Goal: Task Accomplishment & Management: Manage account settings

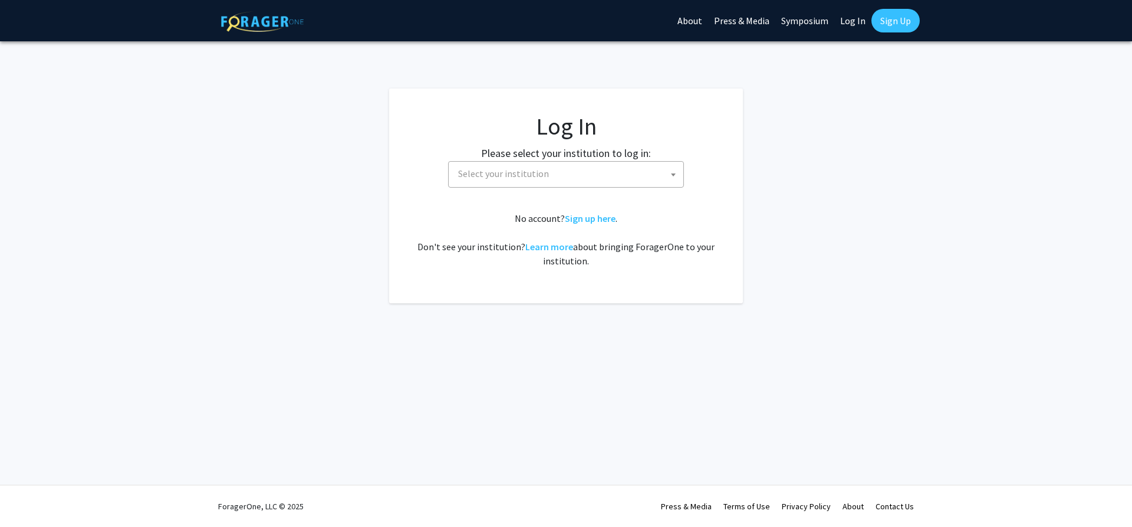
click at [493, 170] on span "Select your institution" at bounding box center [503, 173] width 91 height 12
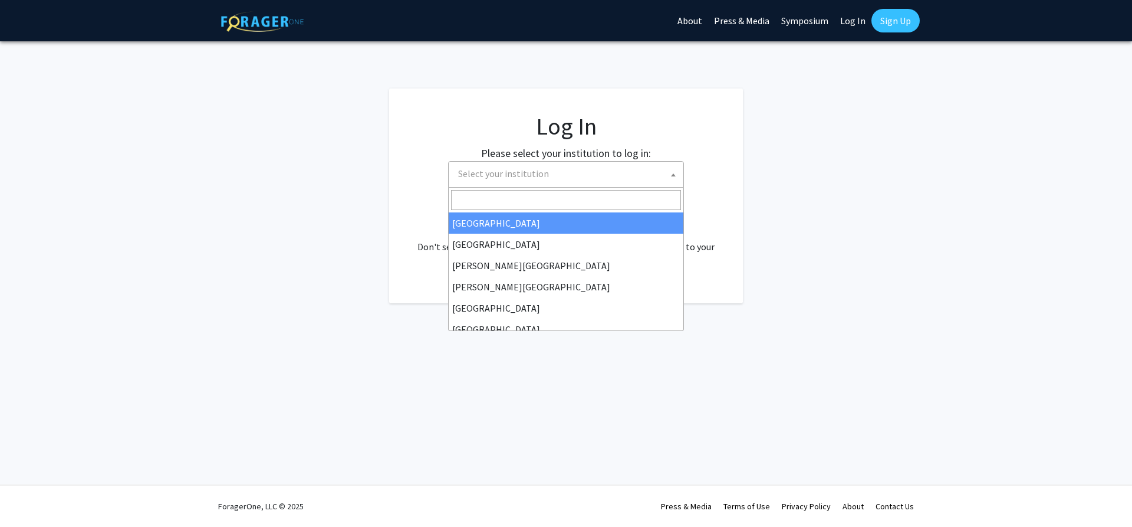
scroll to position [413, 0]
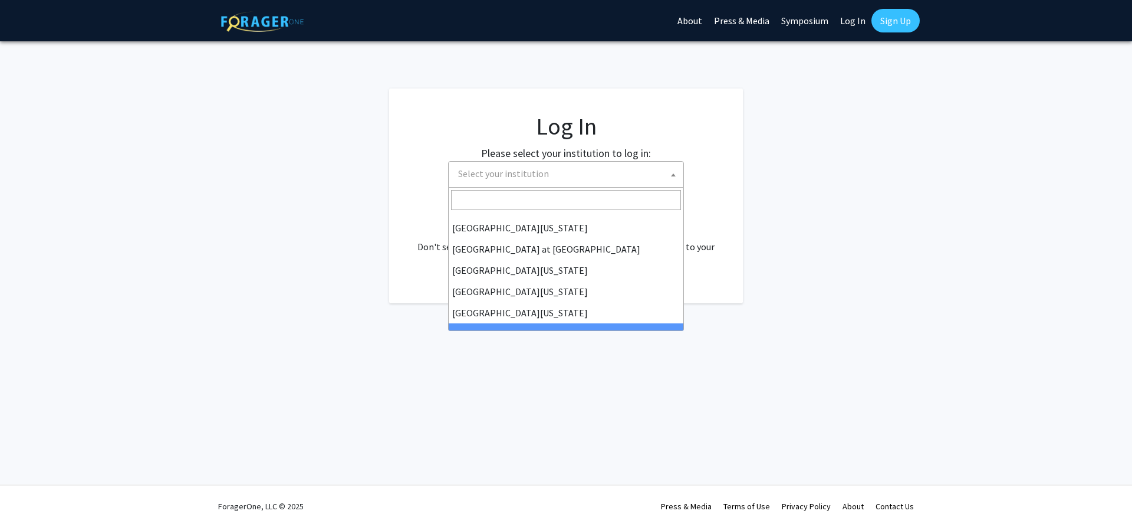
select select "21"
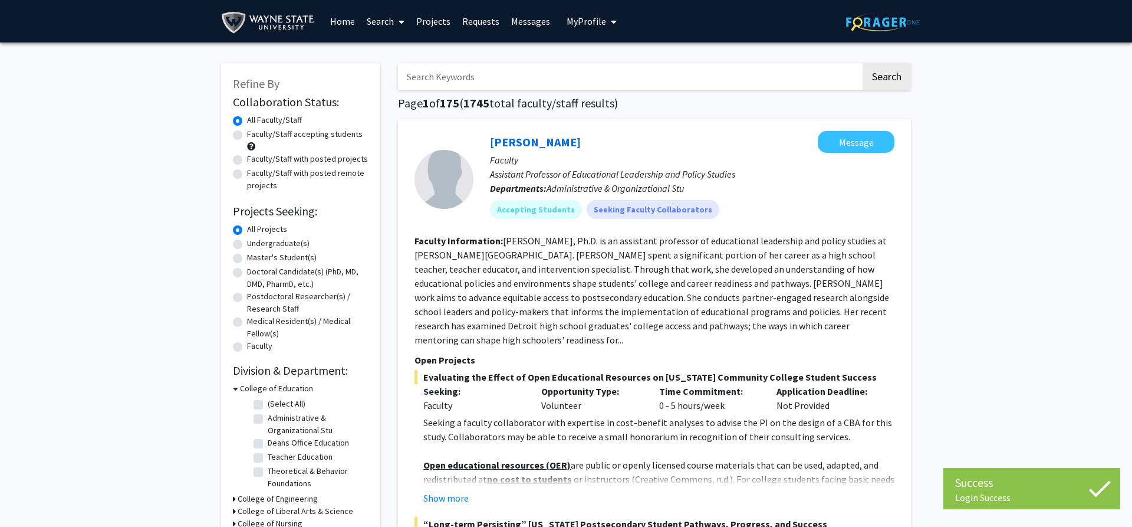
click at [247, 157] on label "Faculty/Staff with posted projects" at bounding box center [307, 159] width 121 height 12
click at [247, 157] on input "Faculty/Staff with posted projects" at bounding box center [251, 157] width 8 height 8
radio input "true"
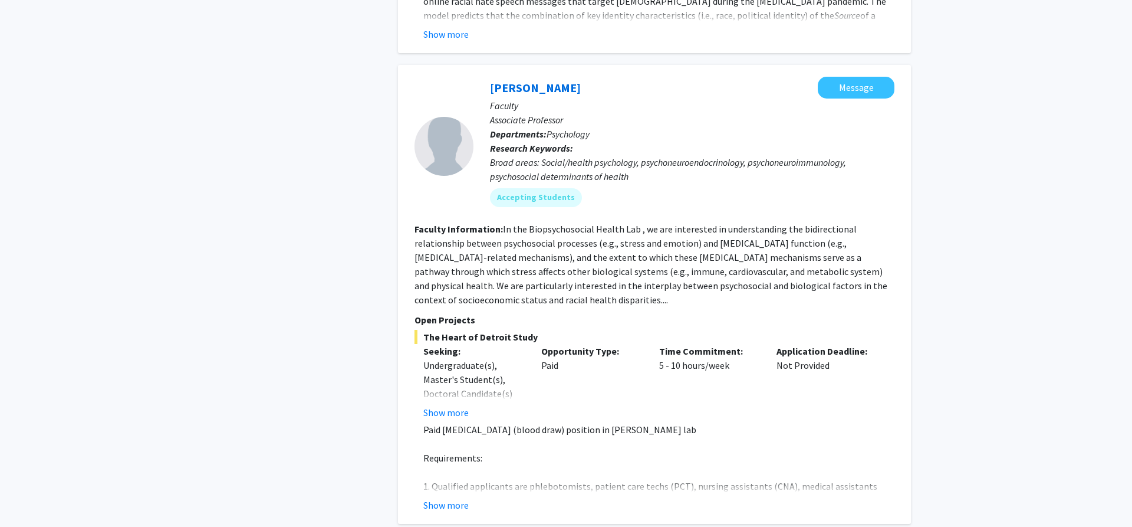
scroll to position [5190, 0]
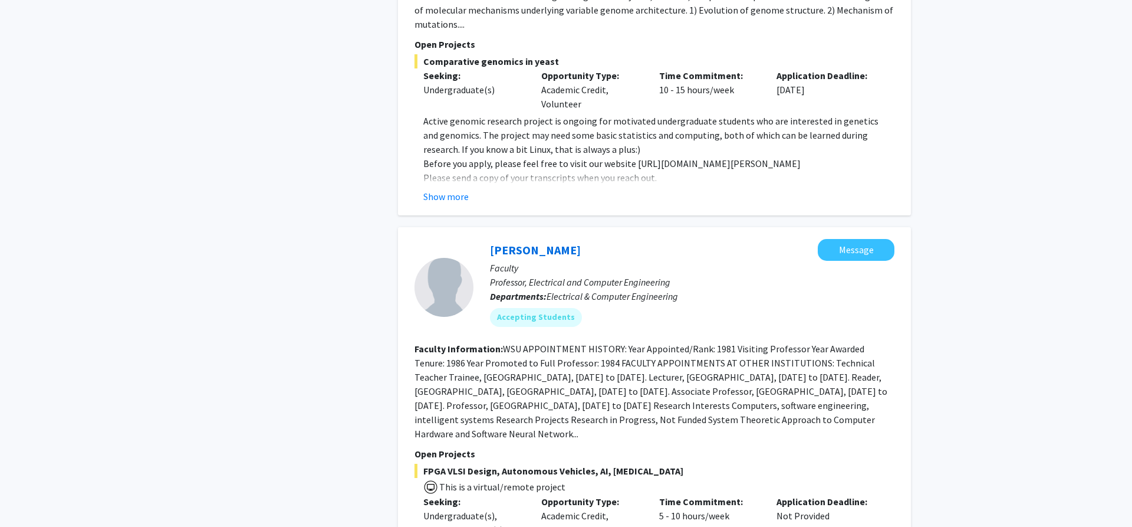
scroll to position [3778, 0]
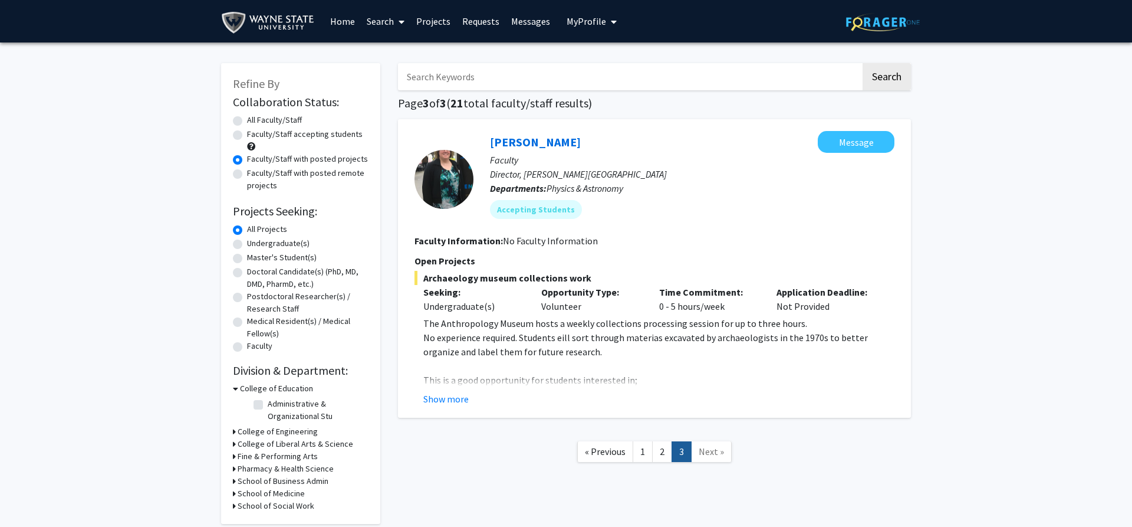
click at [567, 15] on span "My Profile" at bounding box center [587, 21] width 40 height 12
click at [600, 98] on link "Account Settings" at bounding box center [628, 91] width 106 height 14
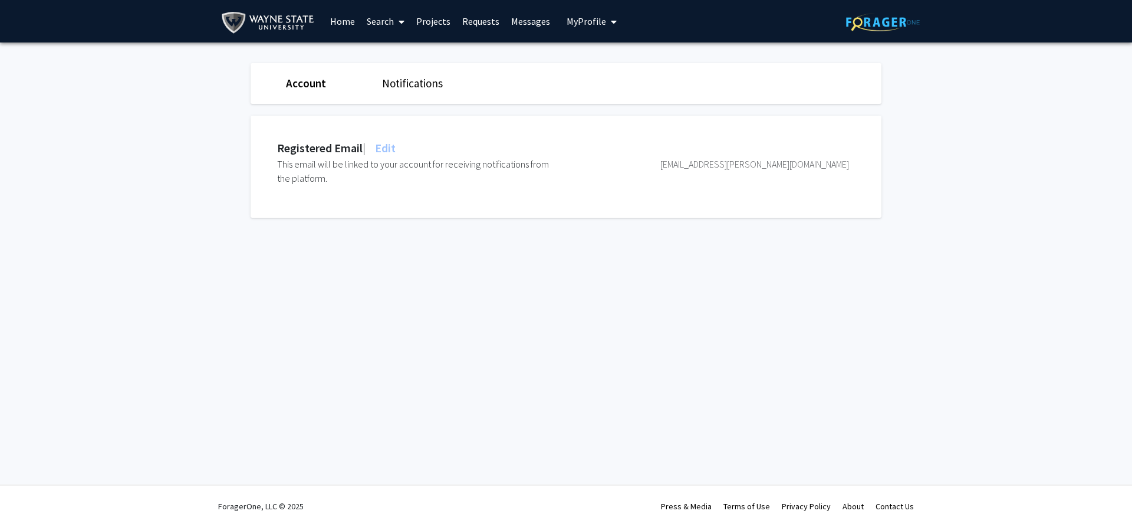
click at [319, 85] on link "Account" at bounding box center [306, 83] width 40 height 14
click at [586, 26] on span "My Profile" at bounding box center [587, 21] width 40 height 12
click at [425, 23] on link "Projects" at bounding box center [433, 21] width 46 height 41
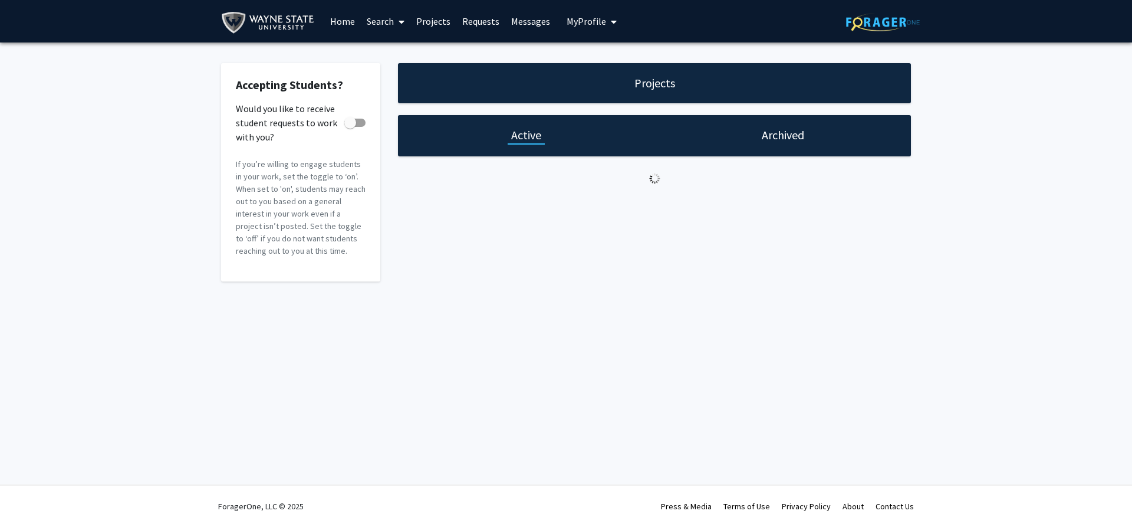
checkbox input "true"
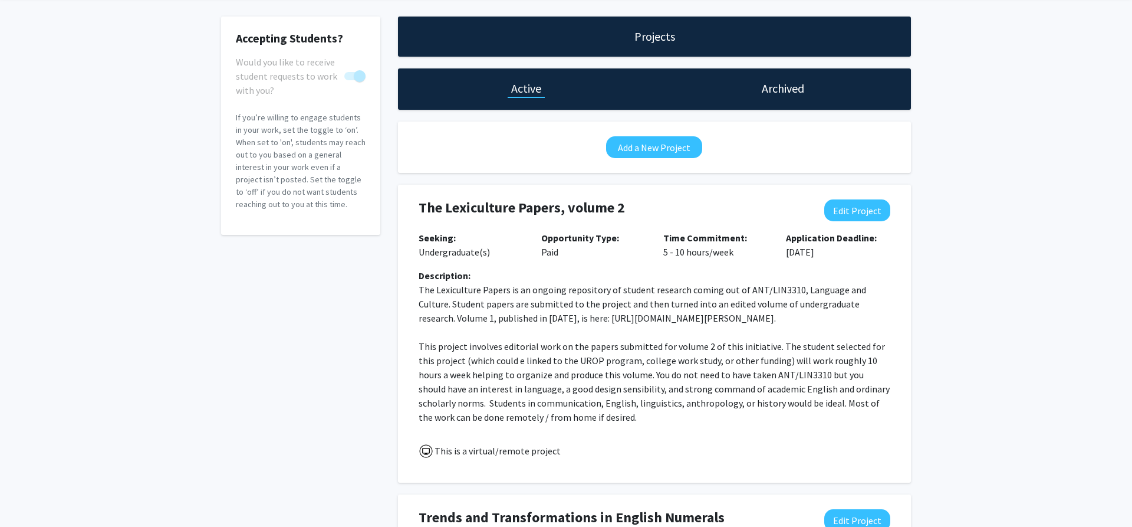
scroll to position [120, 0]
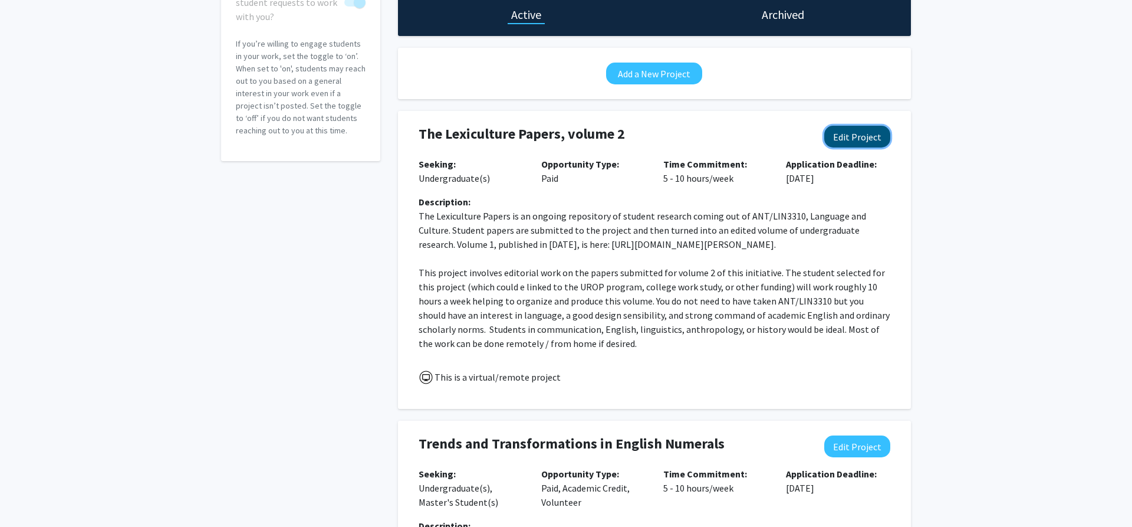
click at [843, 131] on button "Edit Project" at bounding box center [858, 137] width 66 height 22
select select "5 - 10"
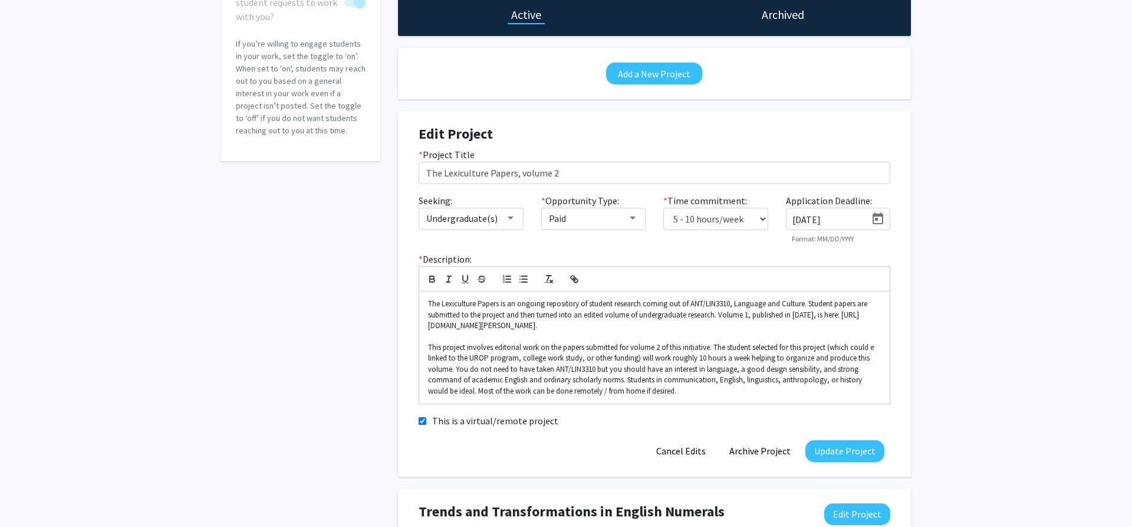
click at [805, 215] on input "[DATE]" at bounding box center [830, 219] width 74 height 11
click at [805, 216] on input "[DATE]" at bounding box center [830, 219] width 74 height 11
click at [804, 216] on input "[DATE]" at bounding box center [830, 219] width 74 height 11
type input "[DATE]"
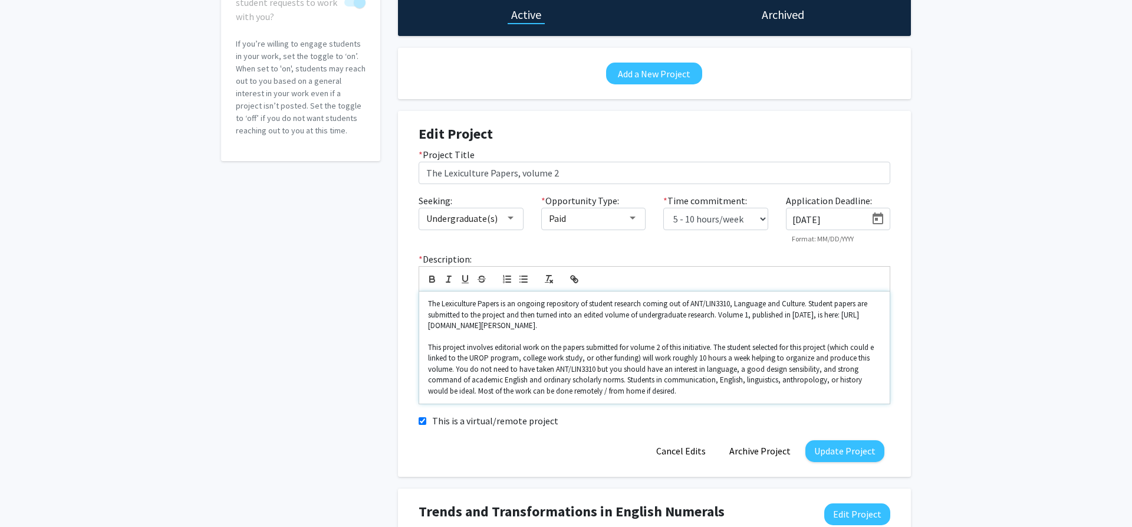
click at [673, 344] on p "This project involves editorial work on the papers submitted for volume 2 of th…" at bounding box center [654, 369] width 453 height 54
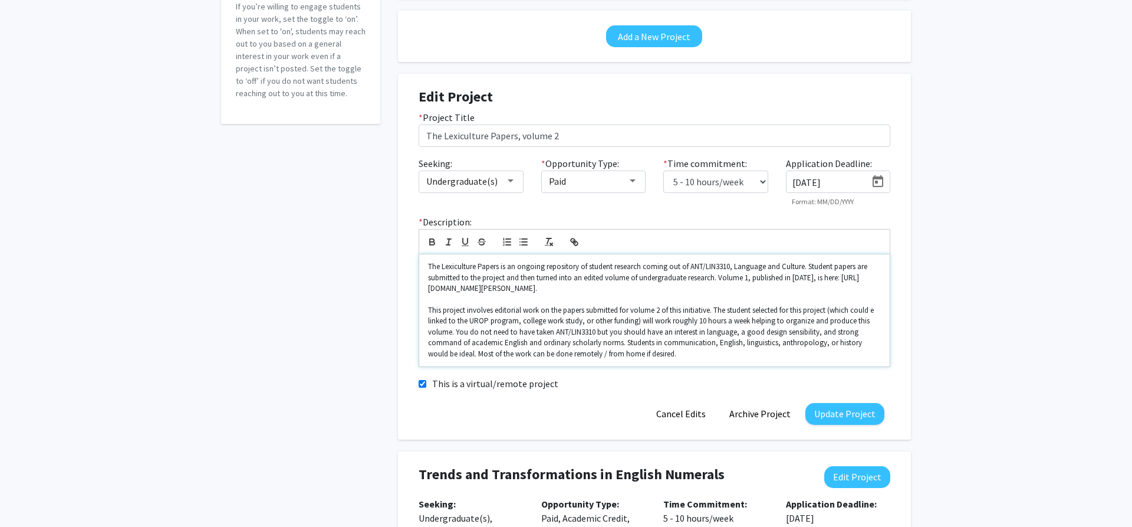
scroll to position [180, 0]
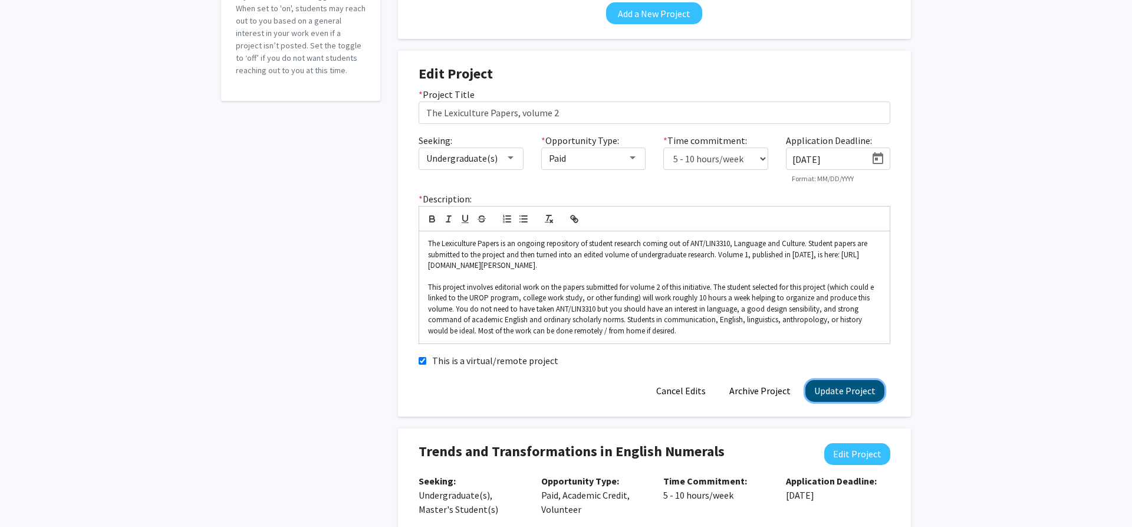
click at [822, 388] on button "Update Project" at bounding box center [845, 391] width 79 height 22
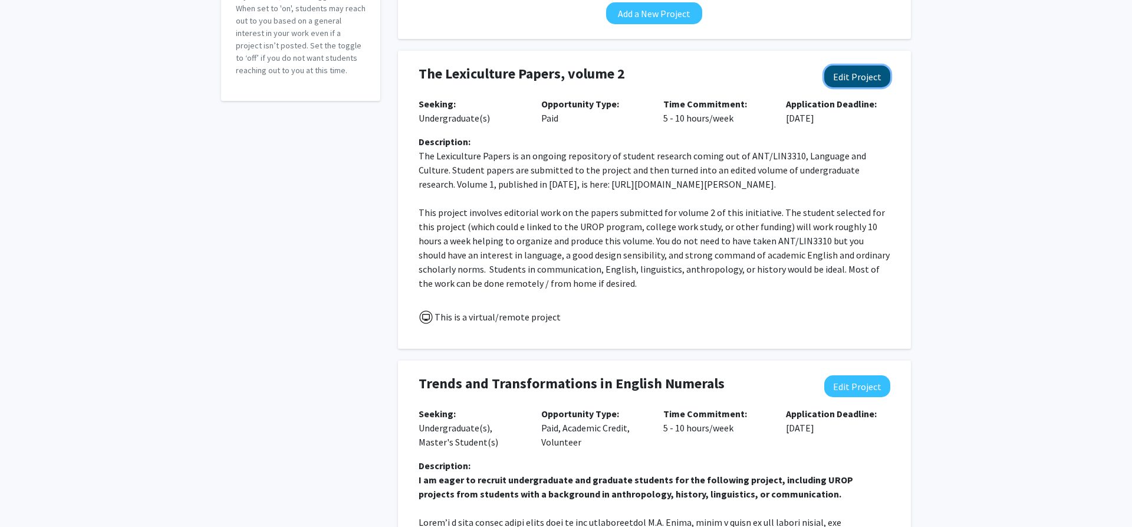
click at [840, 74] on button "Edit Project" at bounding box center [858, 76] width 66 height 22
select select "5 - 10"
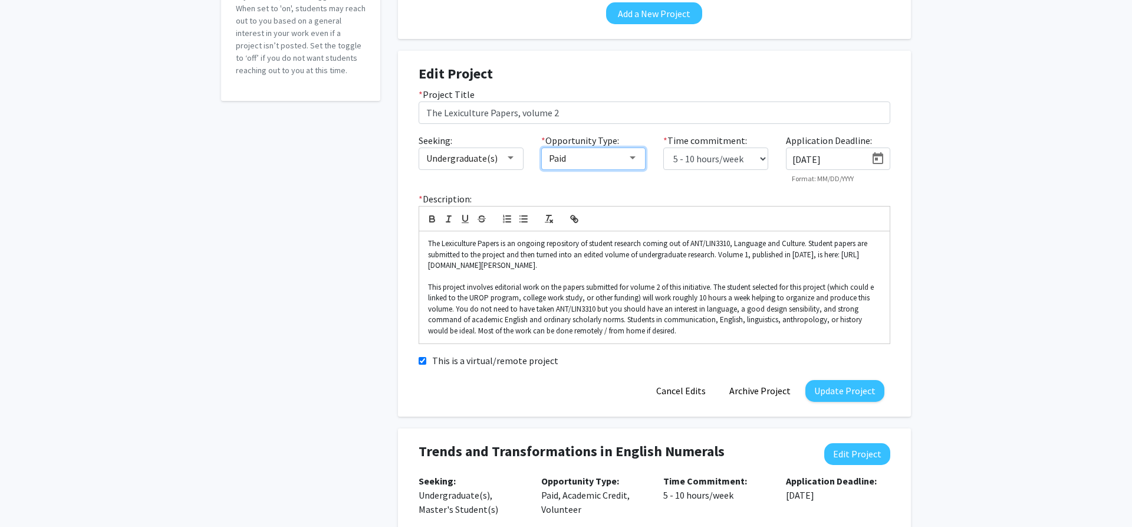
click at [568, 153] on div "Paid" at bounding box center [588, 158] width 79 height 14
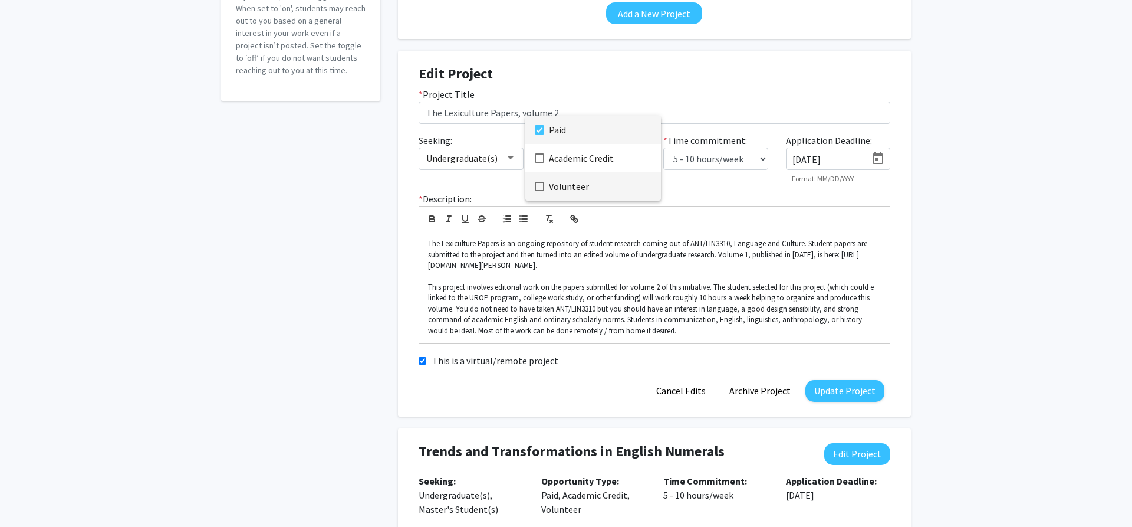
click at [570, 186] on span "Volunteer" at bounding box center [600, 186] width 103 height 28
click at [537, 164] on mat-option "Academic Credit" at bounding box center [593, 158] width 136 height 28
click at [835, 396] on div at bounding box center [566, 263] width 1132 height 527
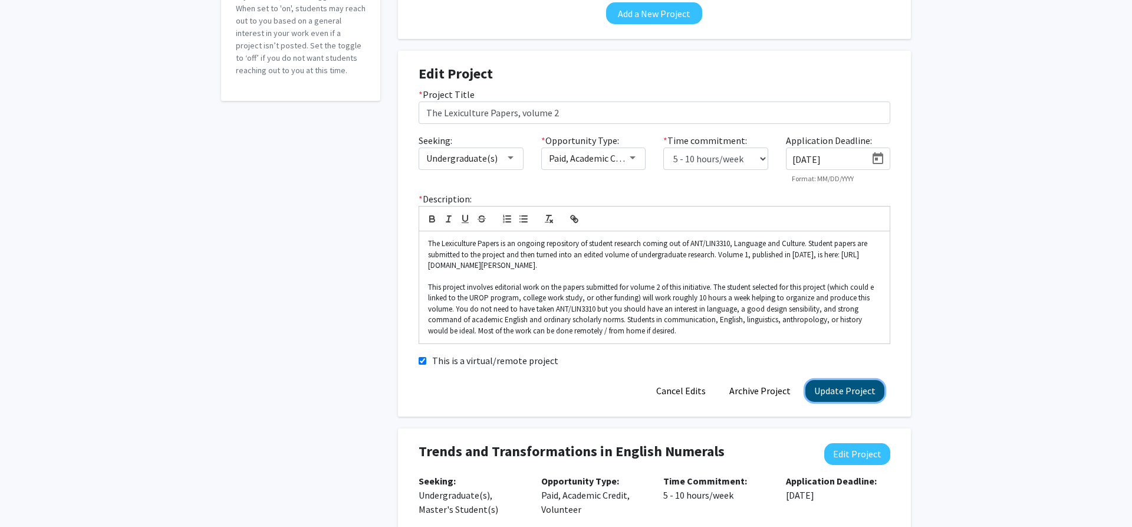
click at [825, 386] on button "Update Project" at bounding box center [845, 391] width 79 height 22
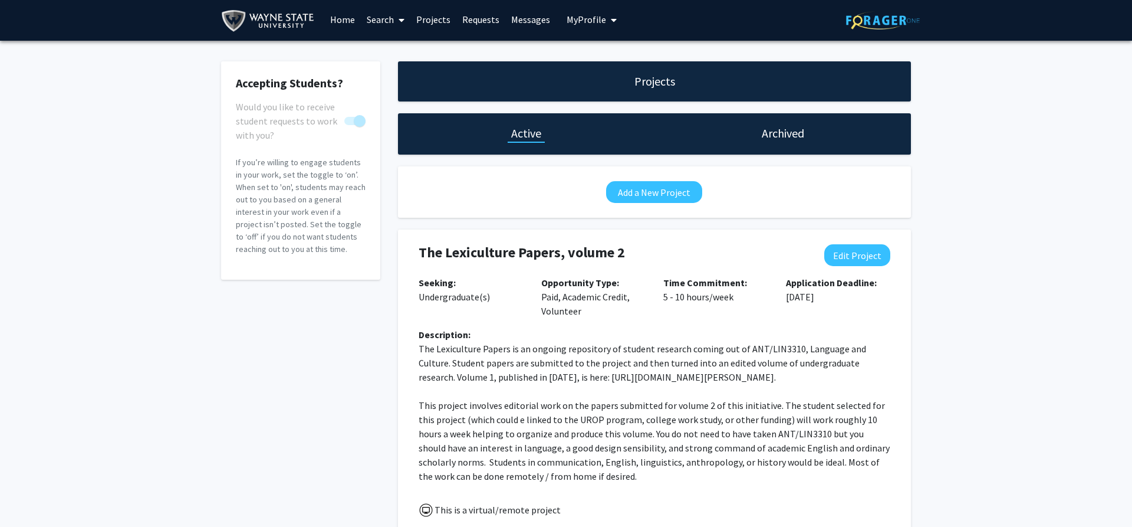
scroll to position [0, 0]
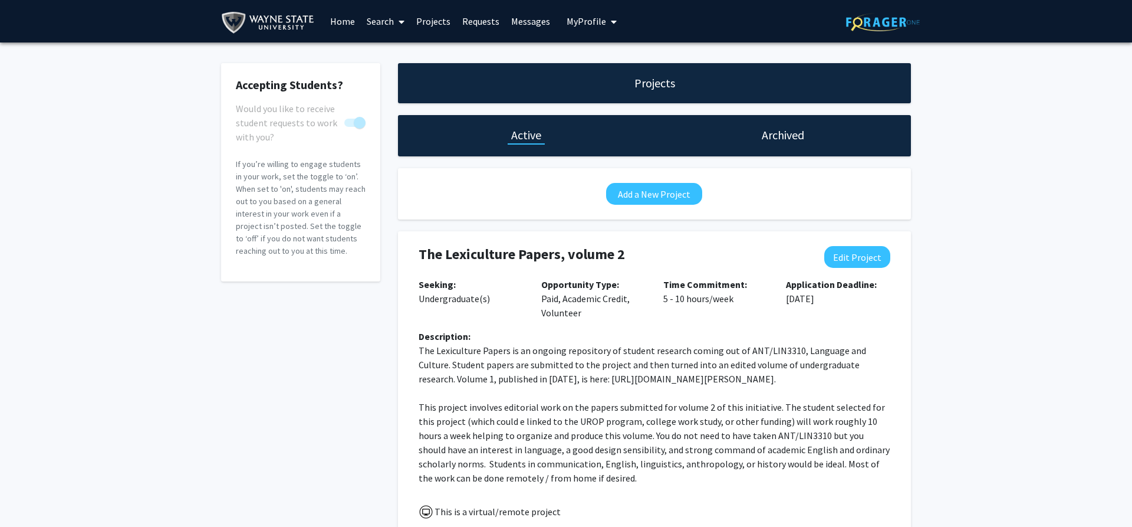
click at [648, 89] on h1 "Projects" at bounding box center [655, 83] width 41 height 17
click at [352, 21] on link "Home" at bounding box center [342, 21] width 37 height 41
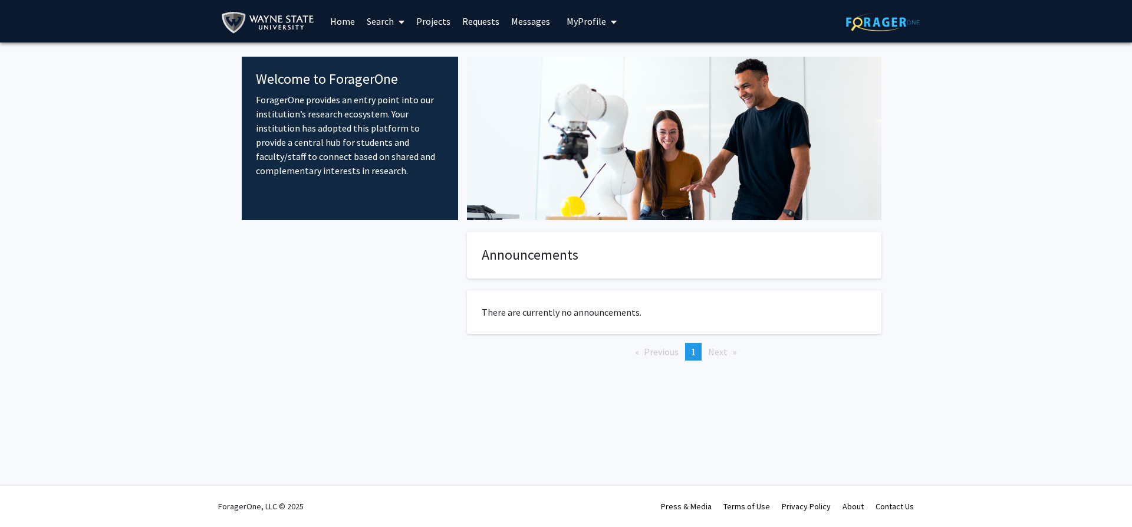
click at [446, 18] on link "Projects" at bounding box center [433, 21] width 46 height 41
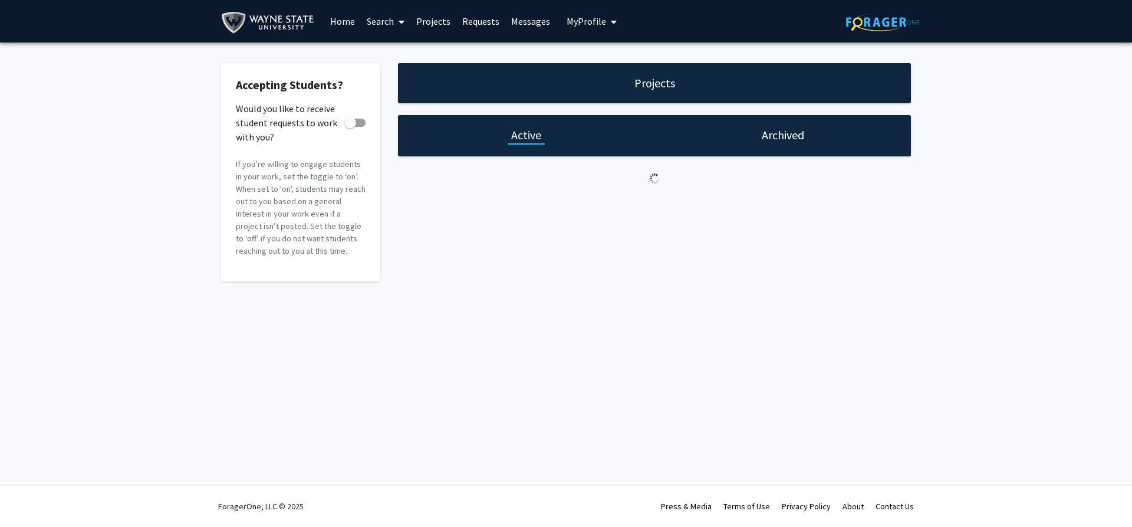
checkbox input "true"
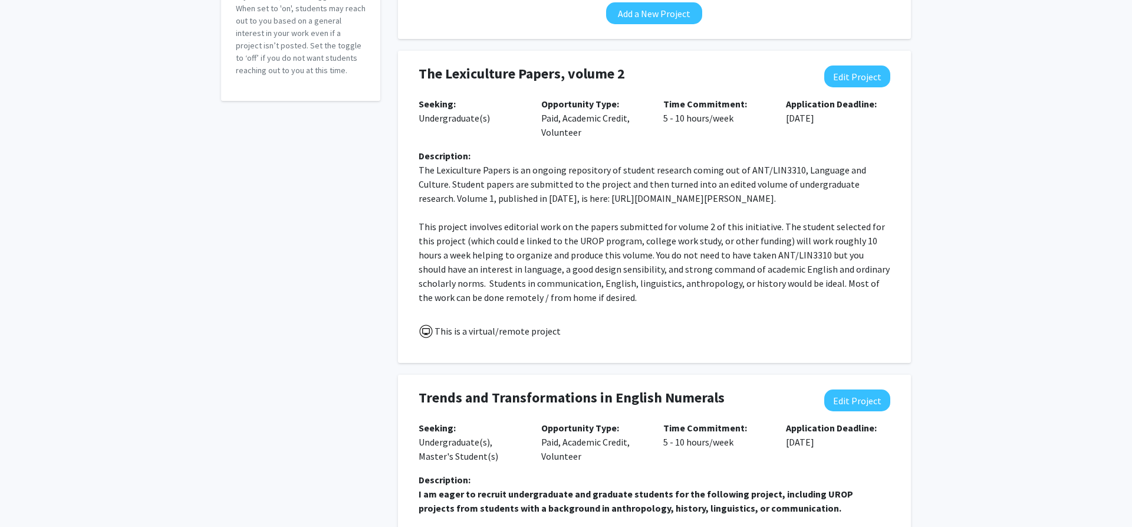
scroll to position [60, 0]
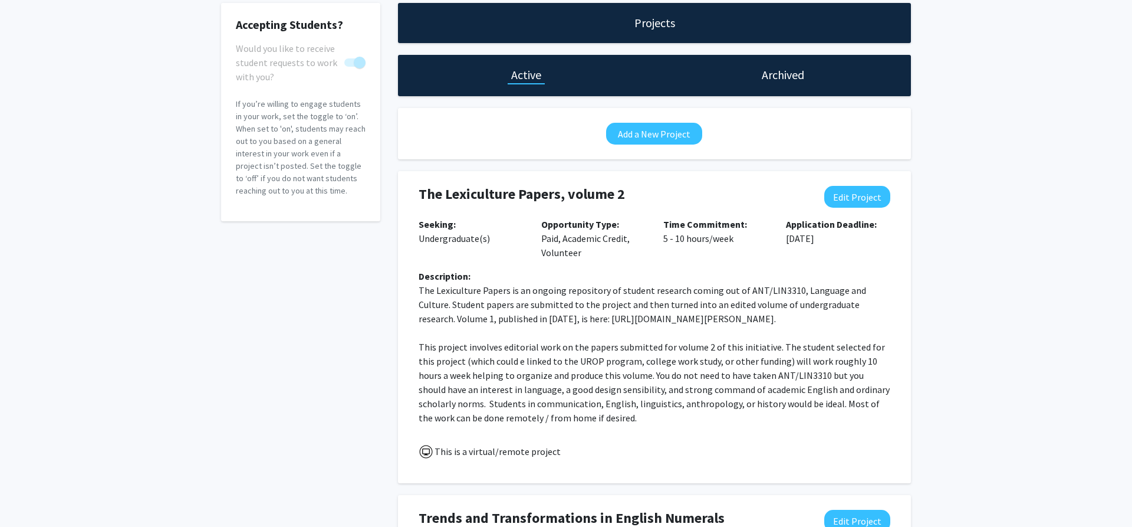
click at [553, 181] on div "The Lexiculture Papers, volume 2 Edit Project Seeking: Undergraduate(s) Opportu…" at bounding box center [654, 327] width 495 height 312
click at [573, 203] on h4 "The Lexiculture Papers, volume 2" at bounding box center [612, 194] width 387 height 17
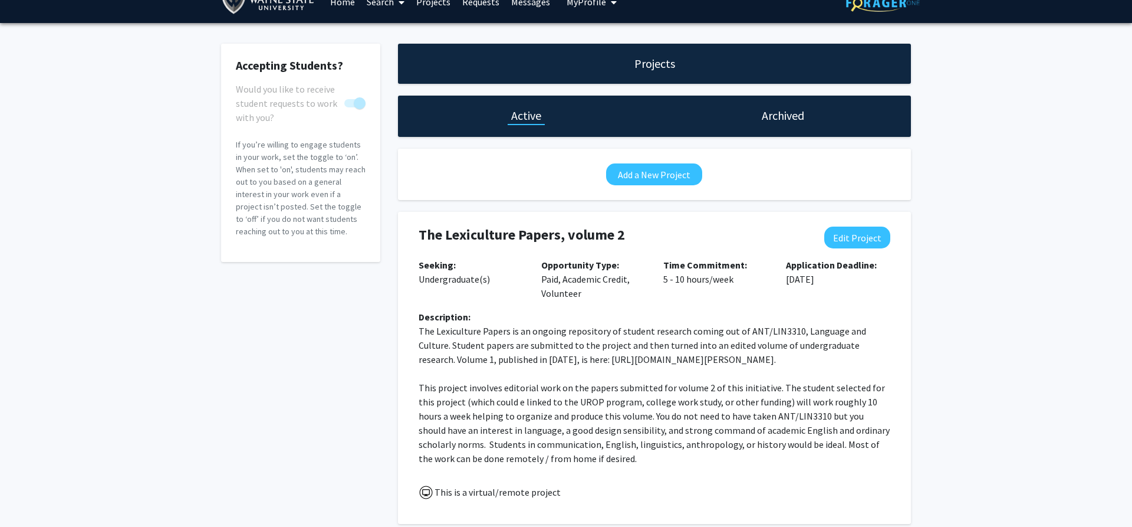
scroll to position [0, 0]
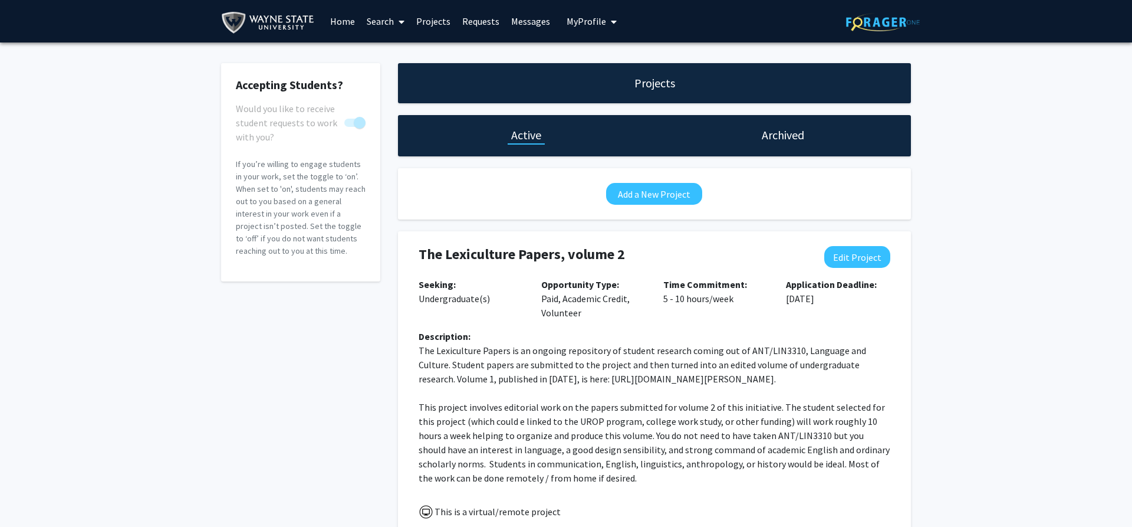
click at [582, 22] on span "My Profile" at bounding box center [587, 21] width 40 height 12
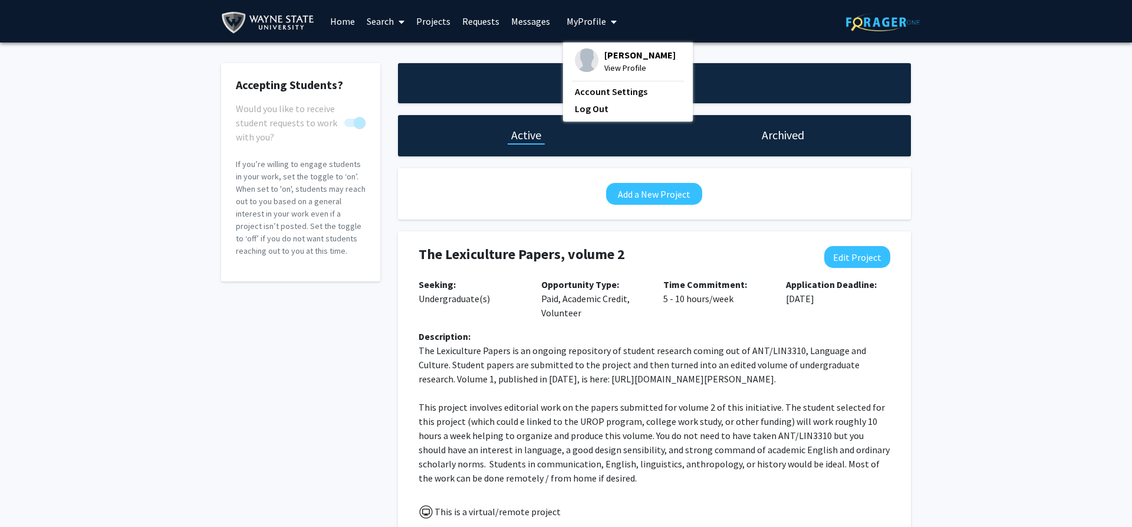
click at [611, 51] on span "[PERSON_NAME]" at bounding box center [640, 54] width 71 height 13
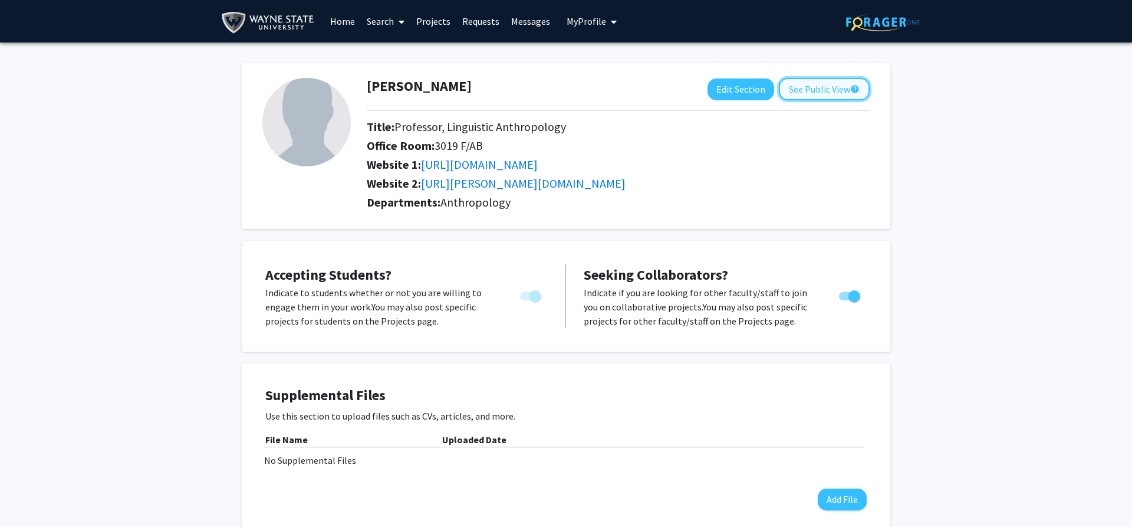
click at [817, 89] on button "See Public View help" at bounding box center [824, 89] width 91 height 22
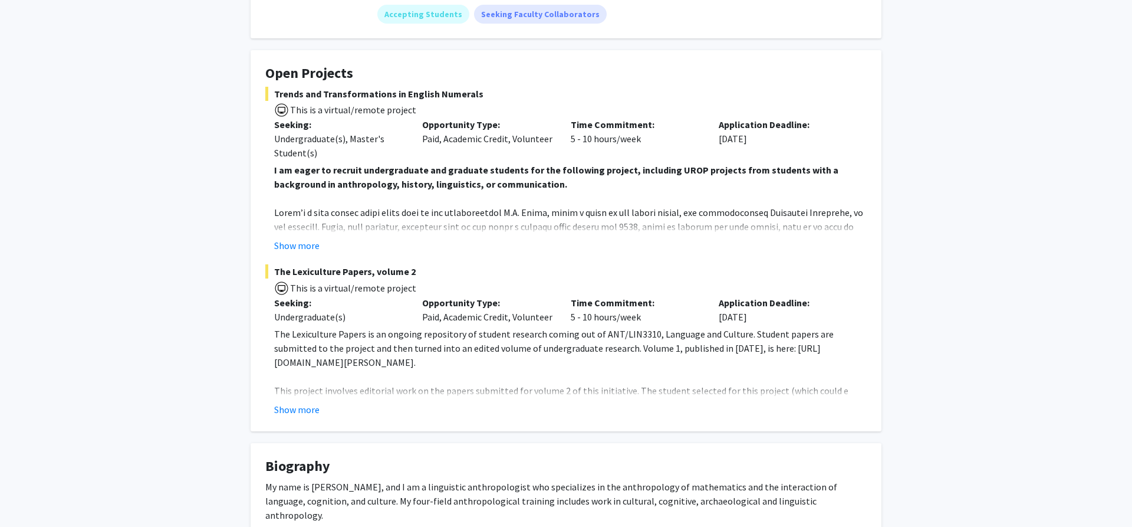
scroll to position [180, 0]
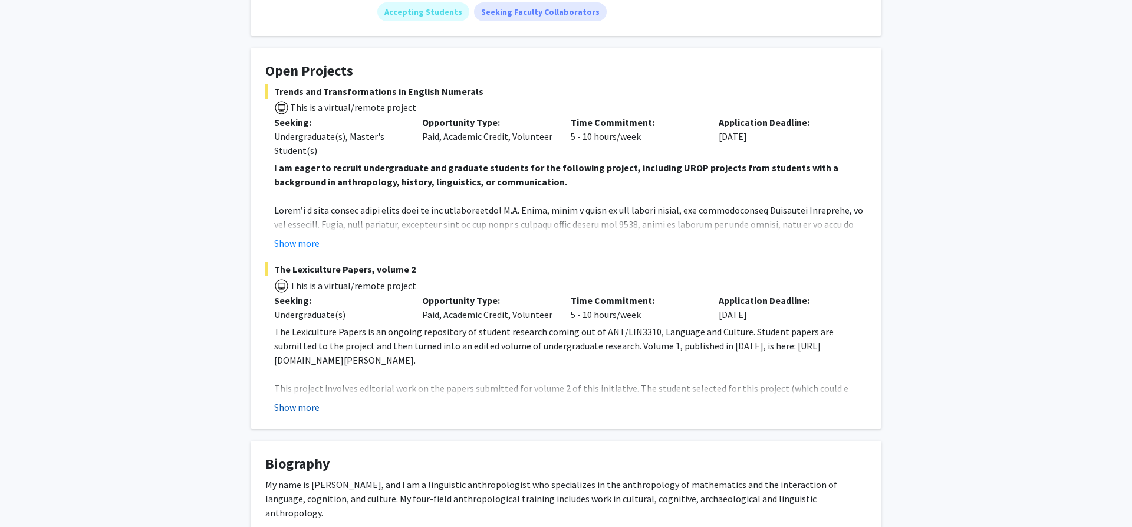
click at [303, 410] on button "Show more" at bounding box center [296, 407] width 45 height 14
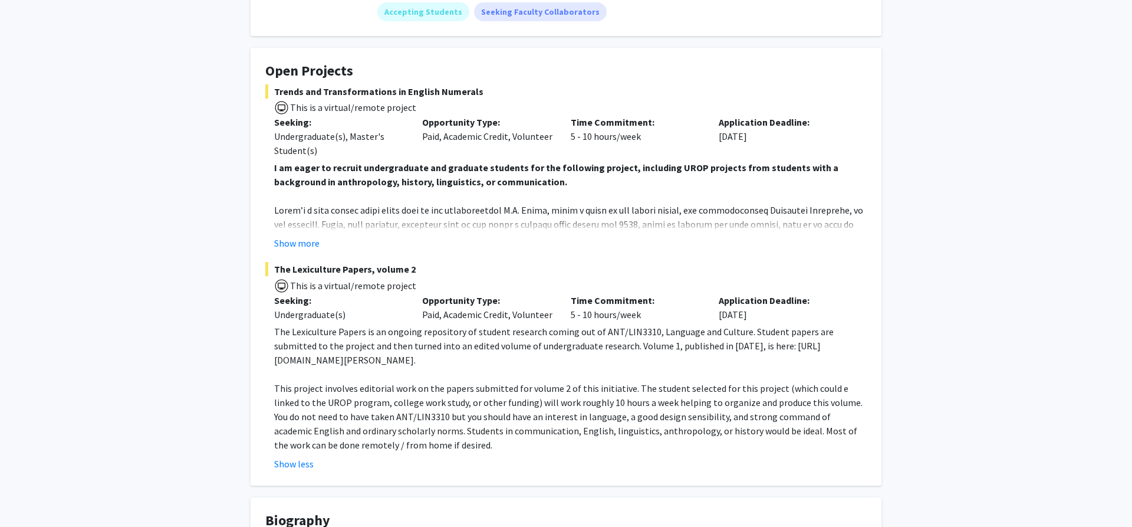
click at [337, 270] on span "The Lexiculture Papers, volume 2" at bounding box center [566, 269] width 602 height 14
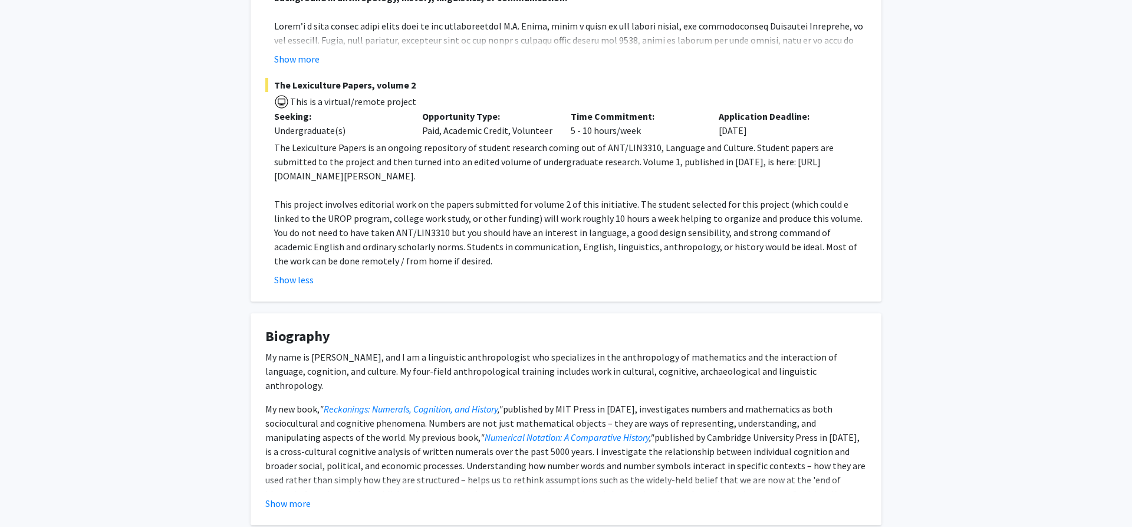
scroll to position [361, 0]
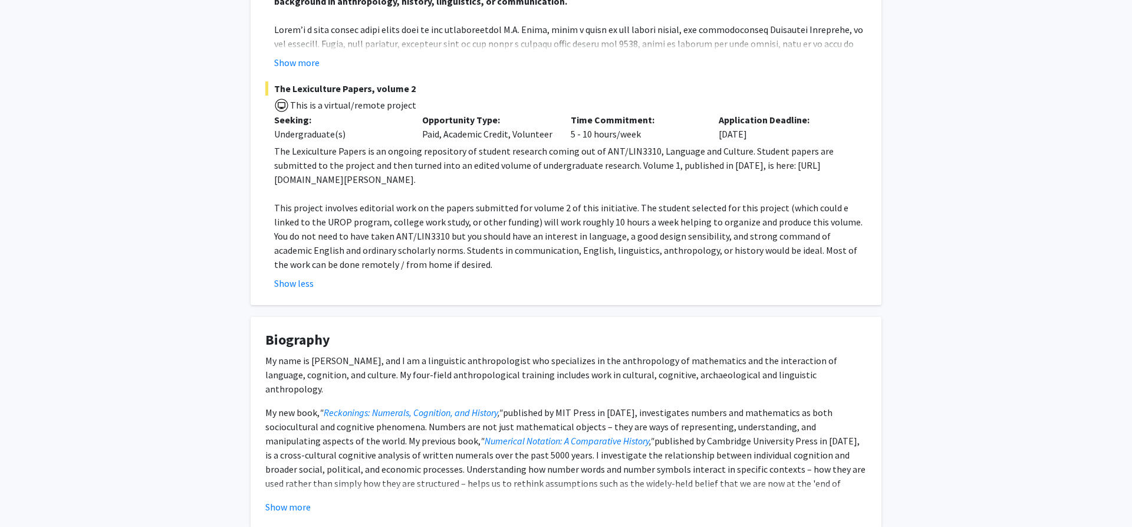
click at [435, 255] on p "This project involves editorial work on the papers submitted for volume 2 of th…" at bounding box center [570, 236] width 593 height 71
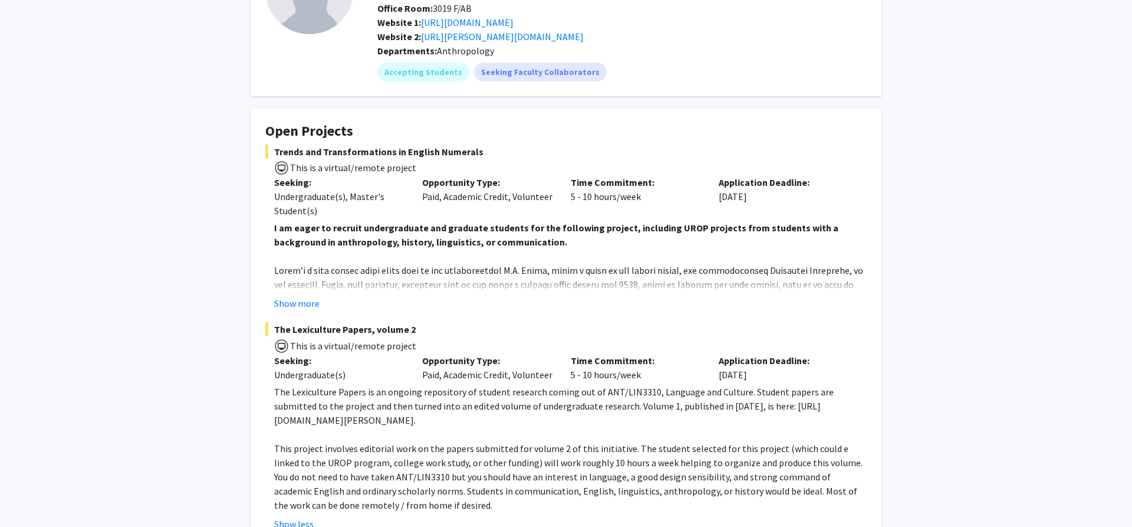
scroll to position [0, 0]
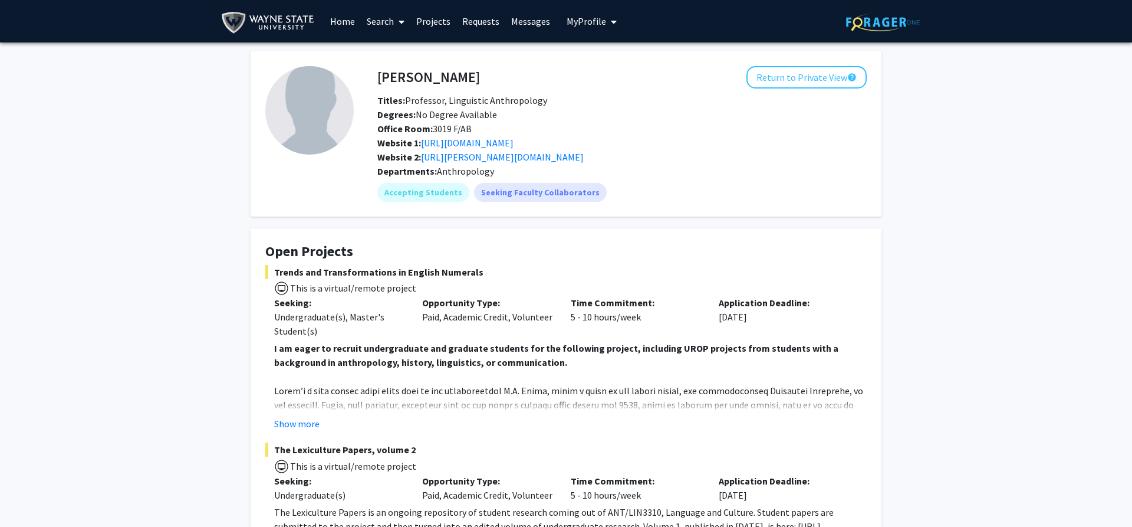
click at [423, 23] on link "Projects" at bounding box center [433, 21] width 46 height 41
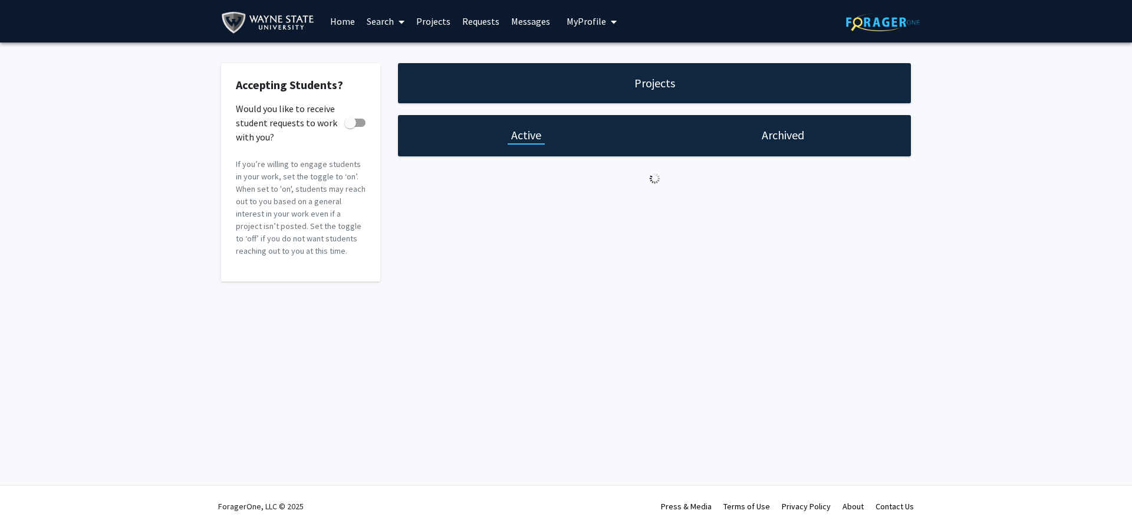
checkbox input "true"
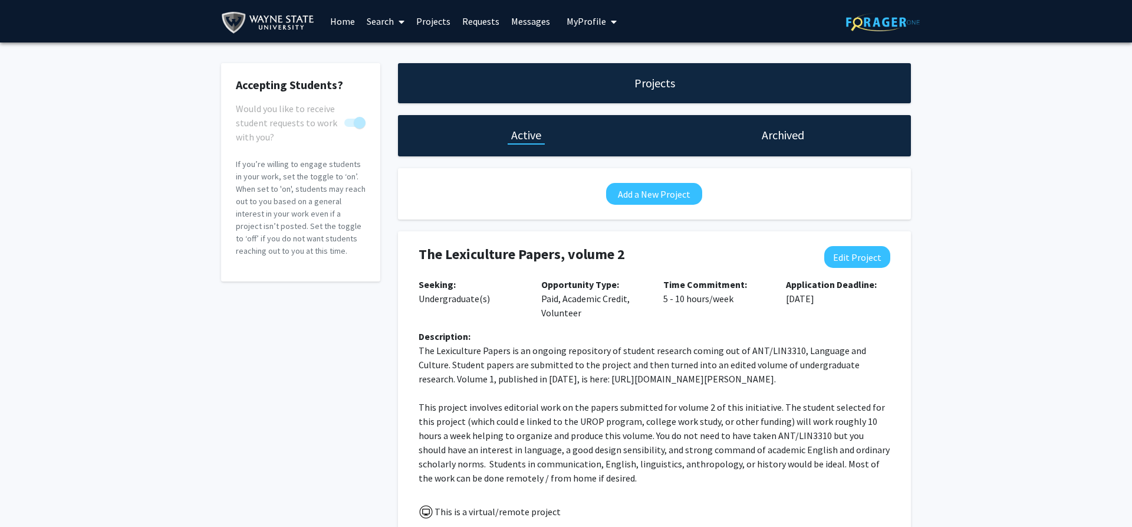
click at [376, 18] on link "Search" at bounding box center [386, 21] width 50 height 41
click at [349, 23] on link "Home" at bounding box center [342, 21] width 37 height 41
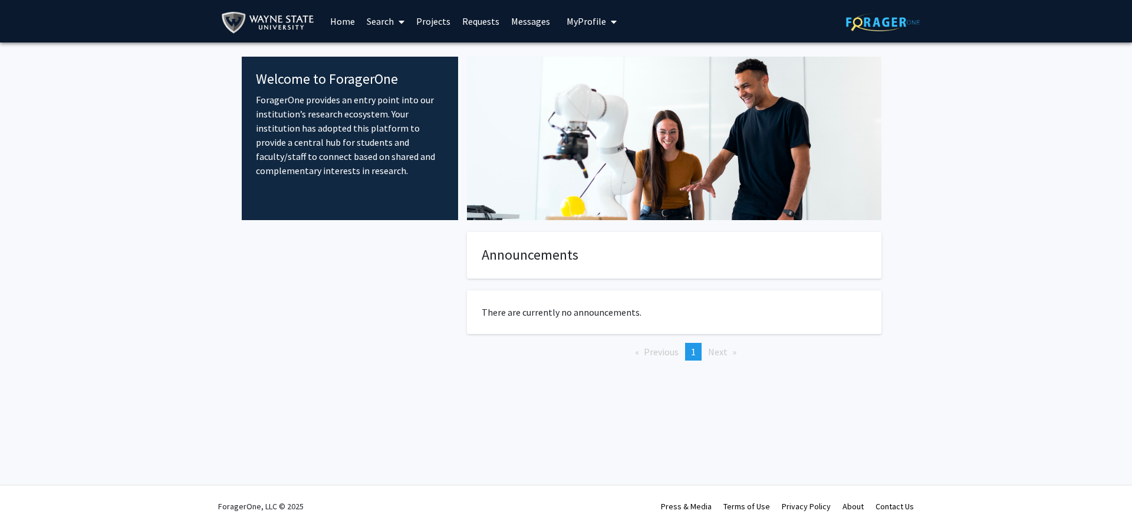
click at [349, 23] on link "Home" at bounding box center [342, 21] width 37 height 41
click at [268, 24] on img at bounding box center [270, 22] width 98 height 27
click at [444, 22] on link "Projects" at bounding box center [433, 21] width 46 height 41
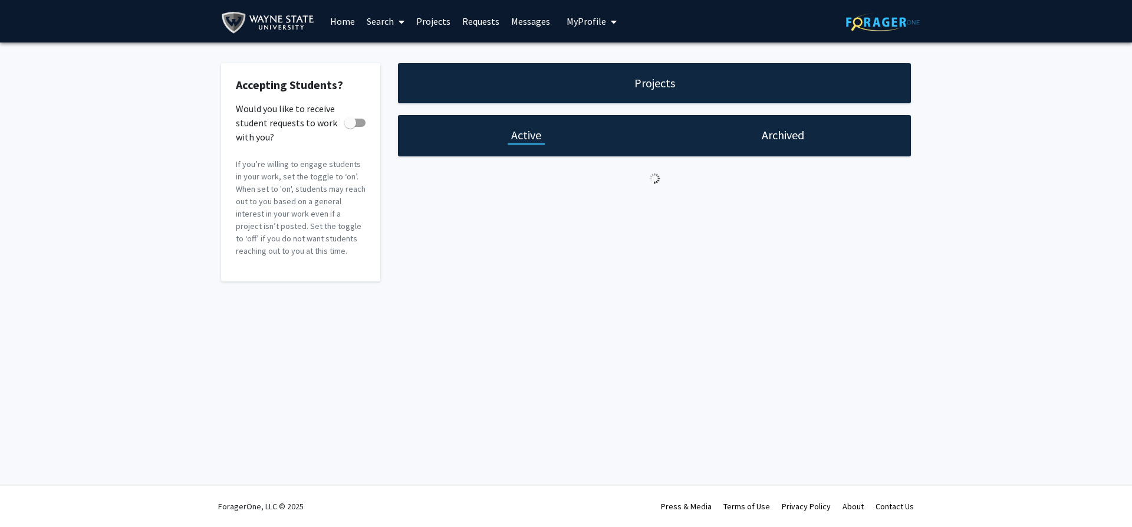
checkbox input "true"
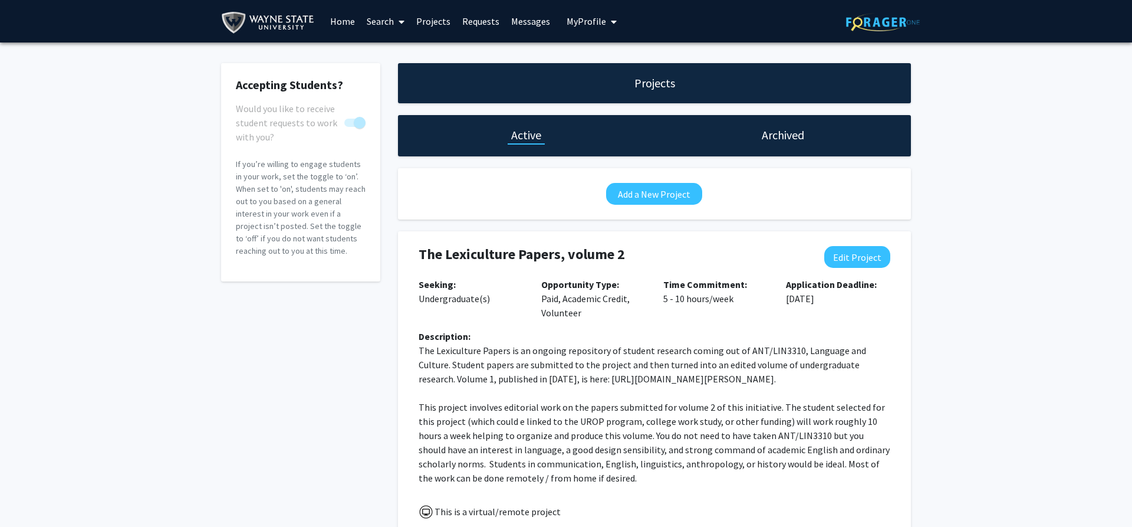
click at [645, 81] on h1 "Projects" at bounding box center [655, 83] width 41 height 17
click at [482, 19] on link "Requests" at bounding box center [480, 21] width 49 height 41
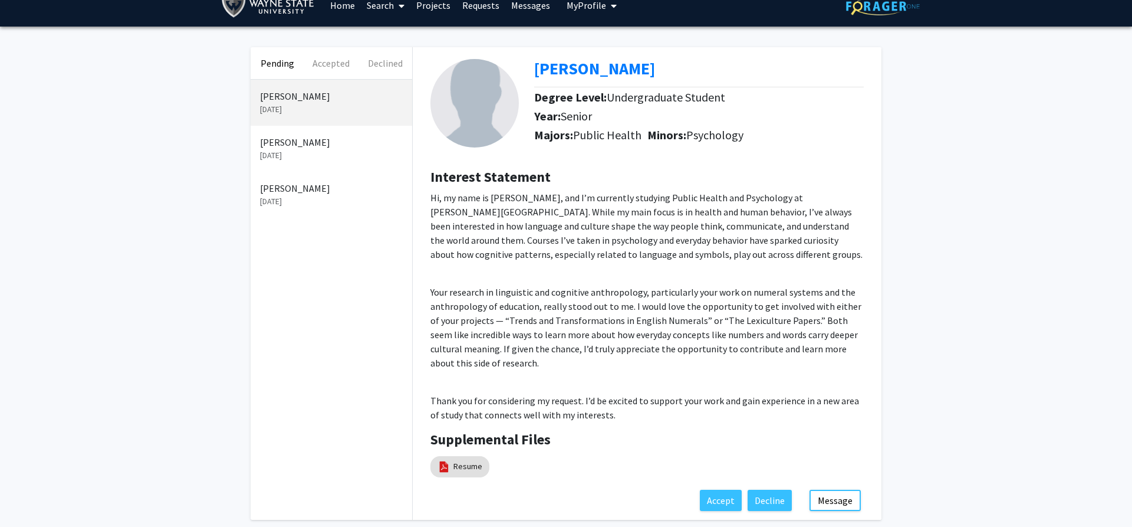
scroll to position [71, 0]
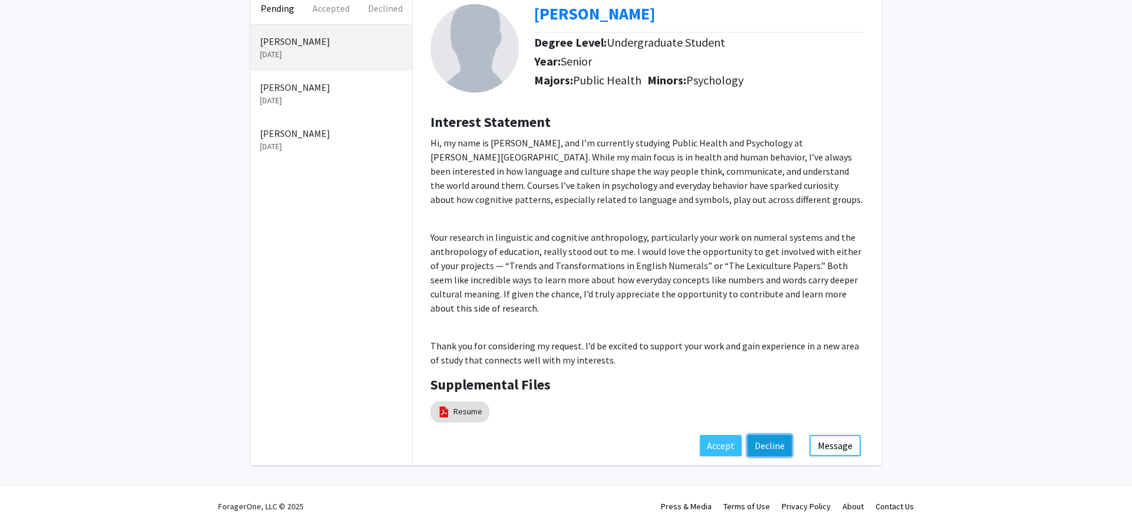
click at [766, 445] on button "Decline" at bounding box center [770, 445] width 44 height 21
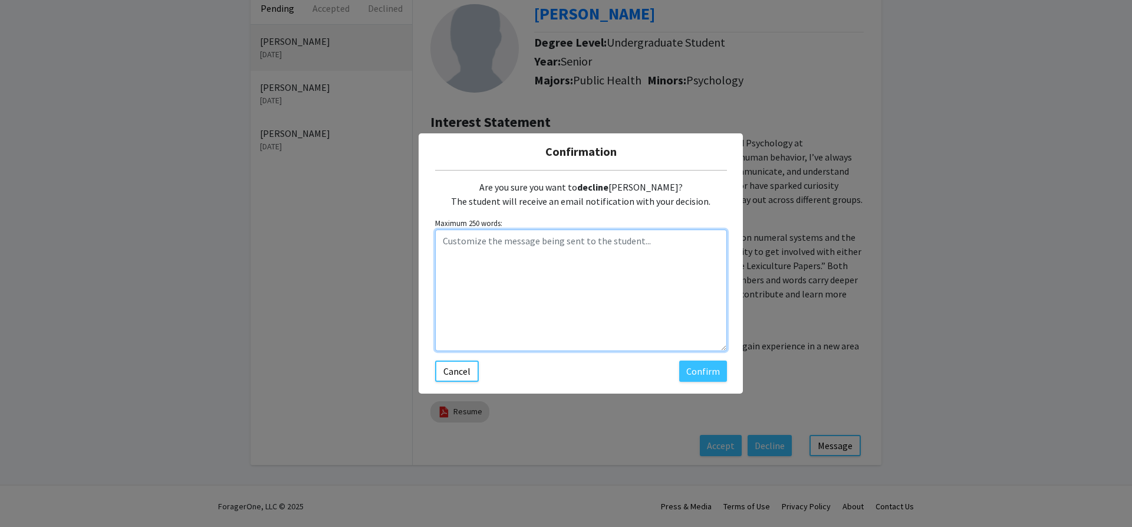
click at [481, 283] on textarea "Customize the message being sent to the student..." at bounding box center [581, 289] width 292 height 121
type textarea "Hi [PERSON_NAME] - sorry, but I now have all my projects filled for this semest…"
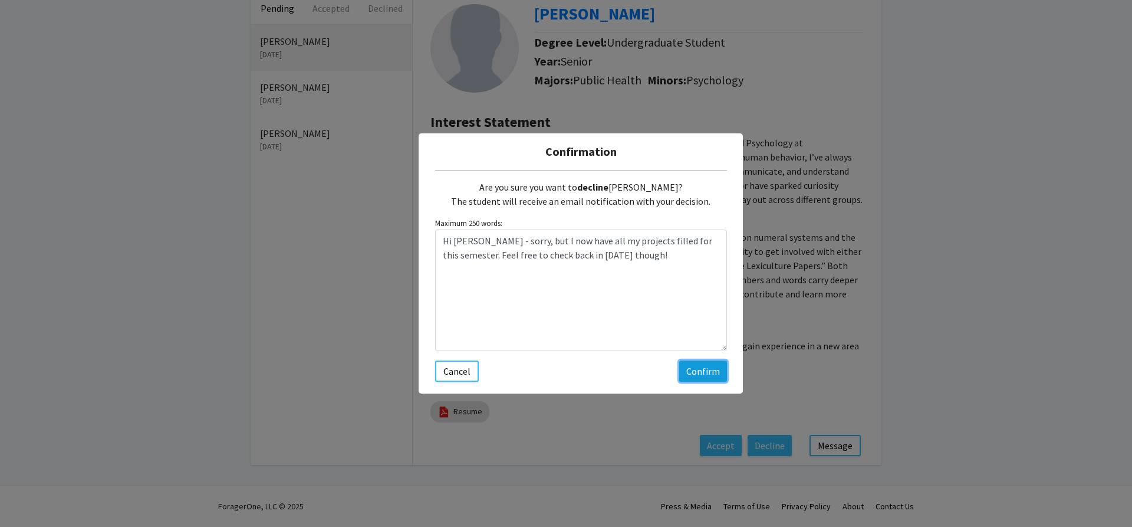
click at [705, 362] on button "Confirm" at bounding box center [703, 370] width 48 height 21
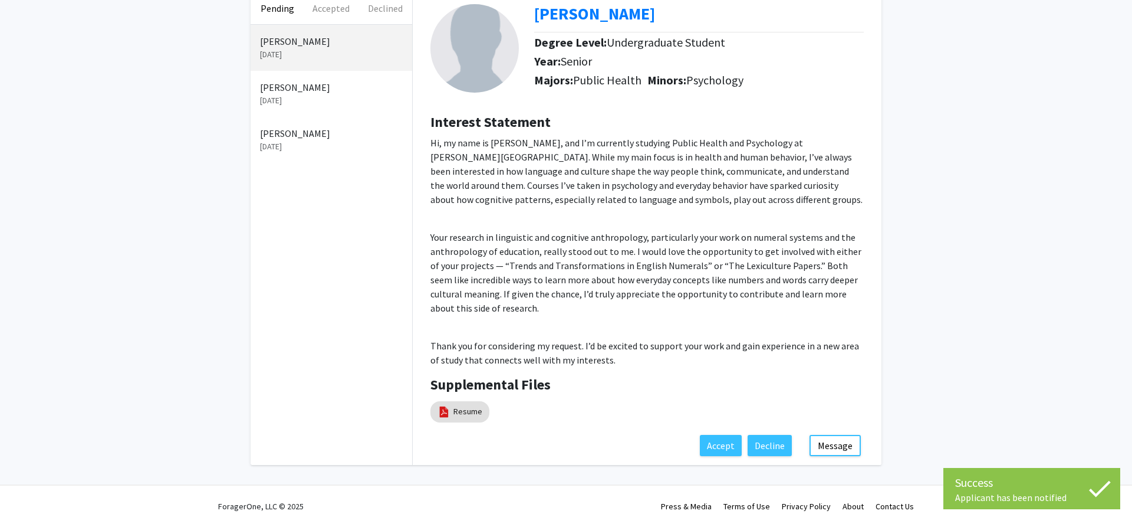
scroll to position [11, 0]
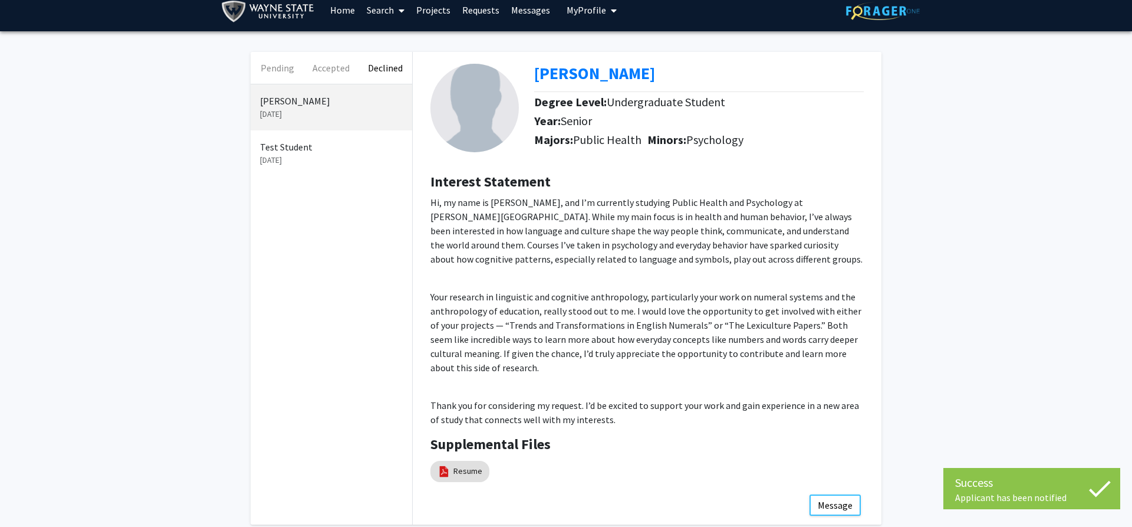
click at [297, 157] on p "[DATE]" at bounding box center [331, 160] width 143 height 12
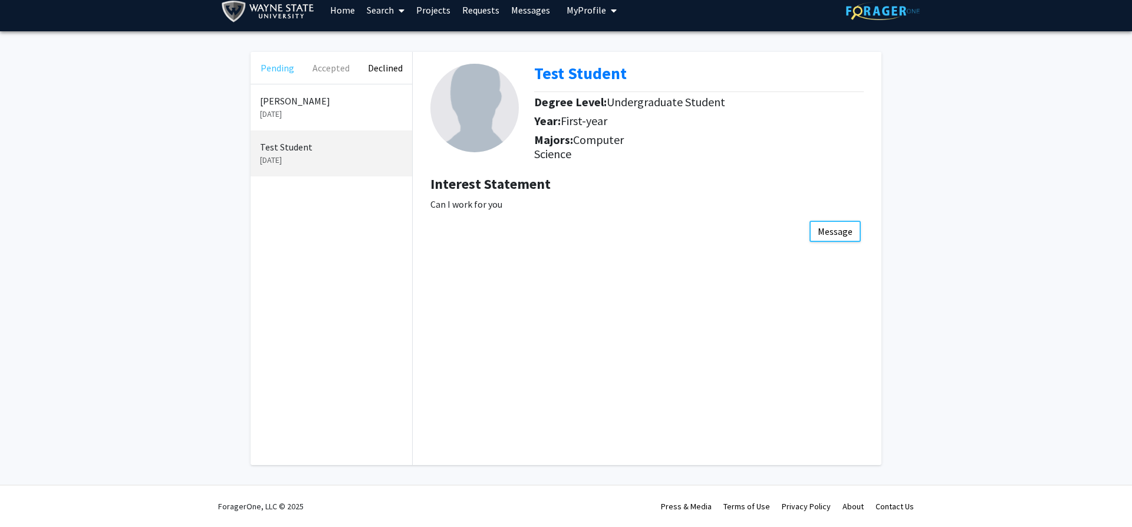
click at [277, 64] on button "Pending" at bounding box center [278, 68] width 54 height 32
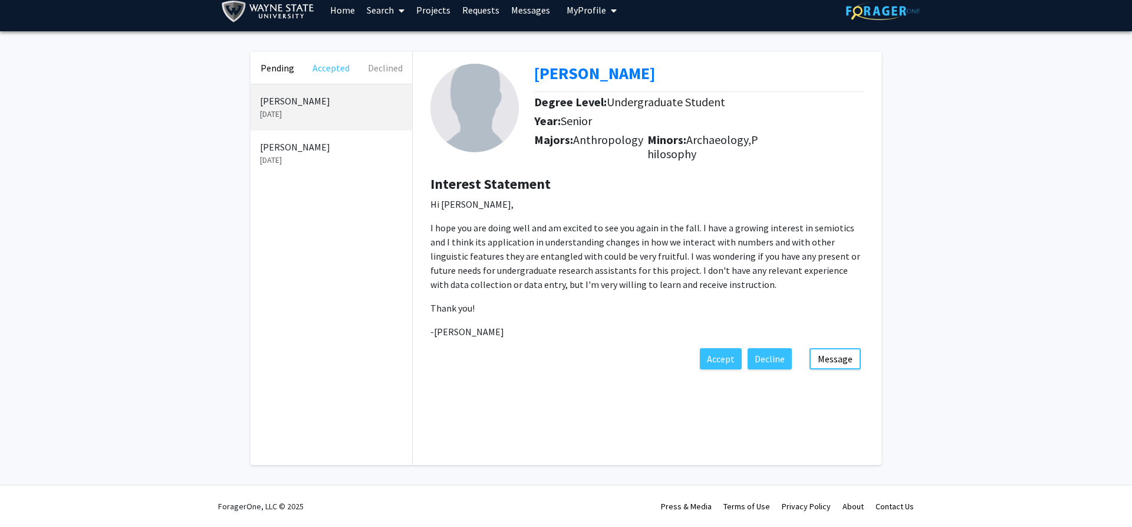
click at [330, 65] on button "Accepted" at bounding box center [331, 68] width 54 height 32
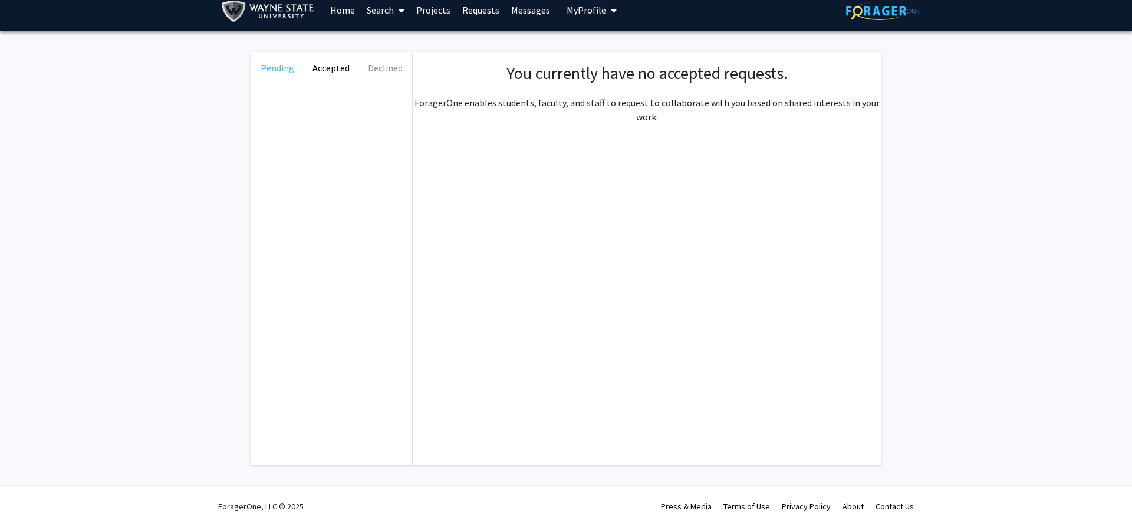
click at [278, 66] on button "Pending" at bounding box center [278, 68] width 54 height 32
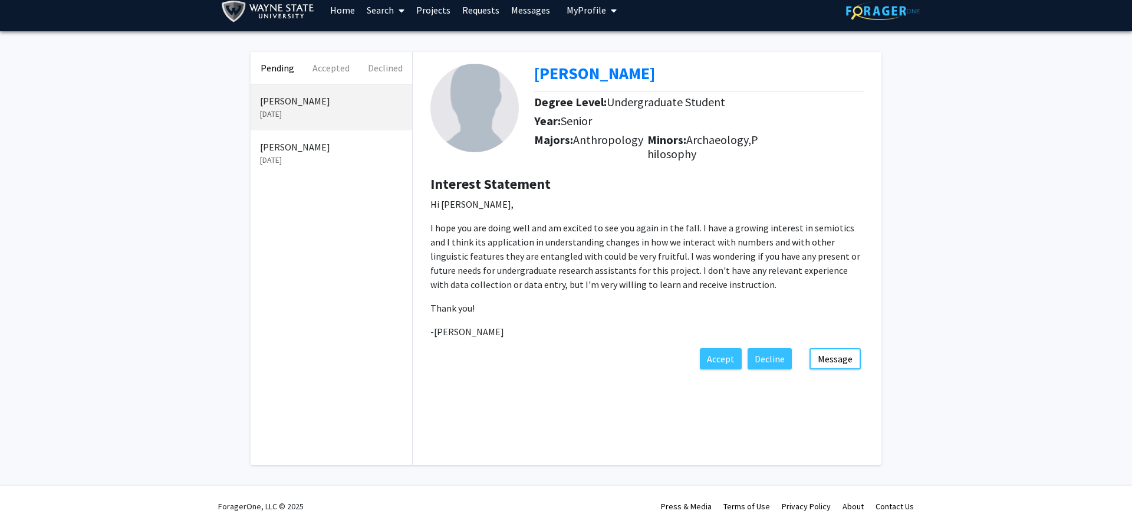
click at [465, 11] on link "Requests" at bounding box center [480, 9] width 49 height 41
click at [440, 4] on link "Projects" at bounding box center [433, 9] width 46 height 41
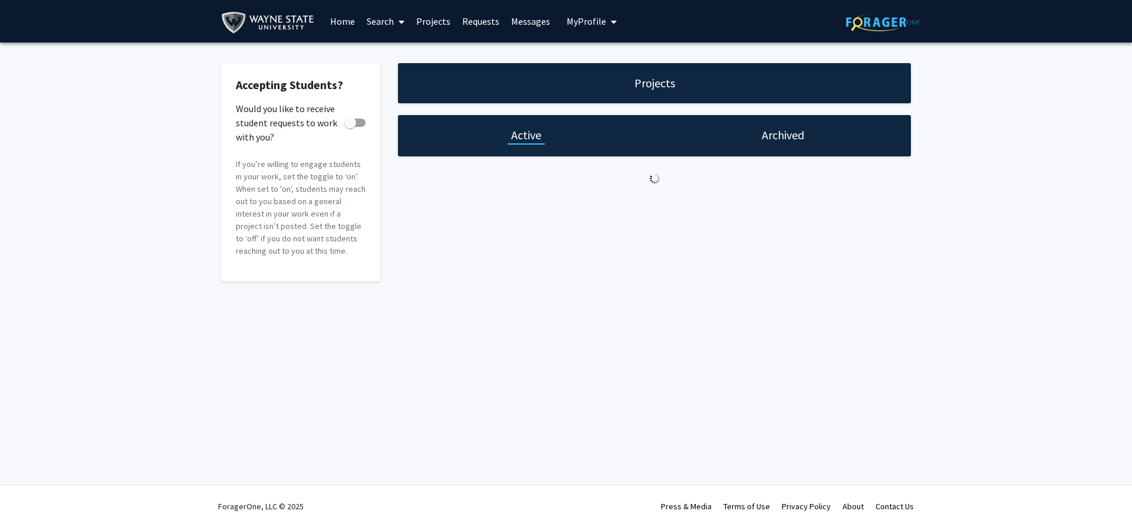
checkbox input "true"
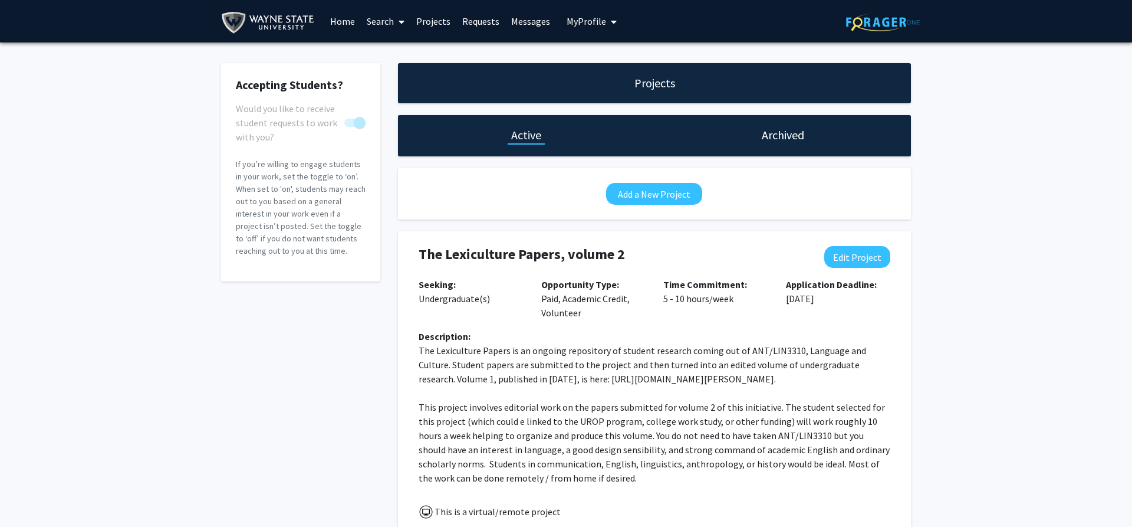
click at [379, 19] on link "Search" at bounding box center [386, 21] width 50 height 41
click at [392, 52] on span "Faculty/Staff" at bounding box center [404, 54] width 87 height 24
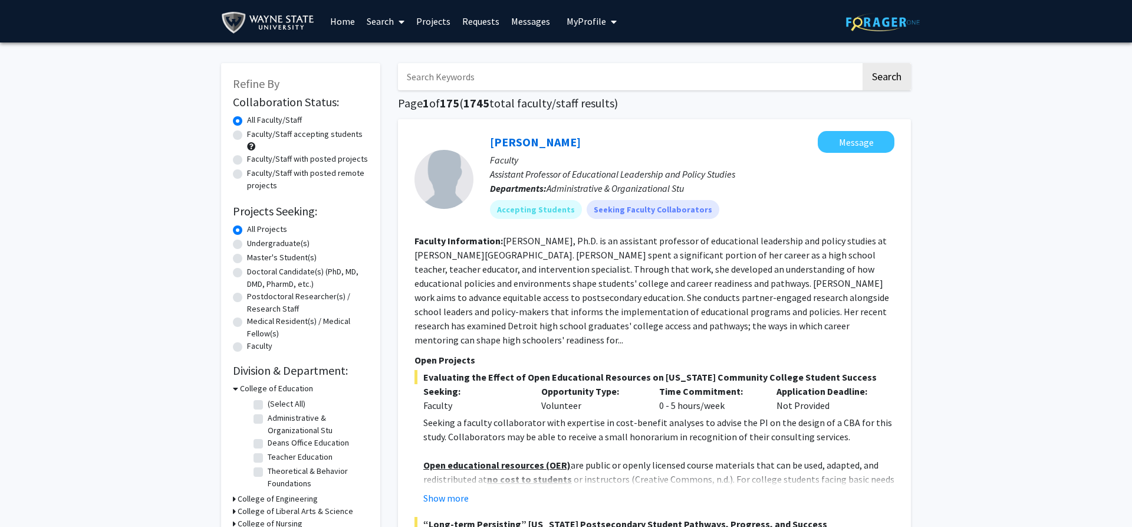
click at [286, 139] on label "Faculty/Staff accepting students" at bounding box center [305, 134] width 116 height 12
click at [255, 136] on input "Faculty/Staff accepting students" at bounding box center [251, 132] width 8 height 8
radio input "true"
click at [289, 158] on label "Faculty/Staff with posted projects" at bounding box center [307, 159] width 121 height 12
click at [255, 158] on input "Faculty/Staff with posted projects" at bounding box center [251, 157] width 8 height 8
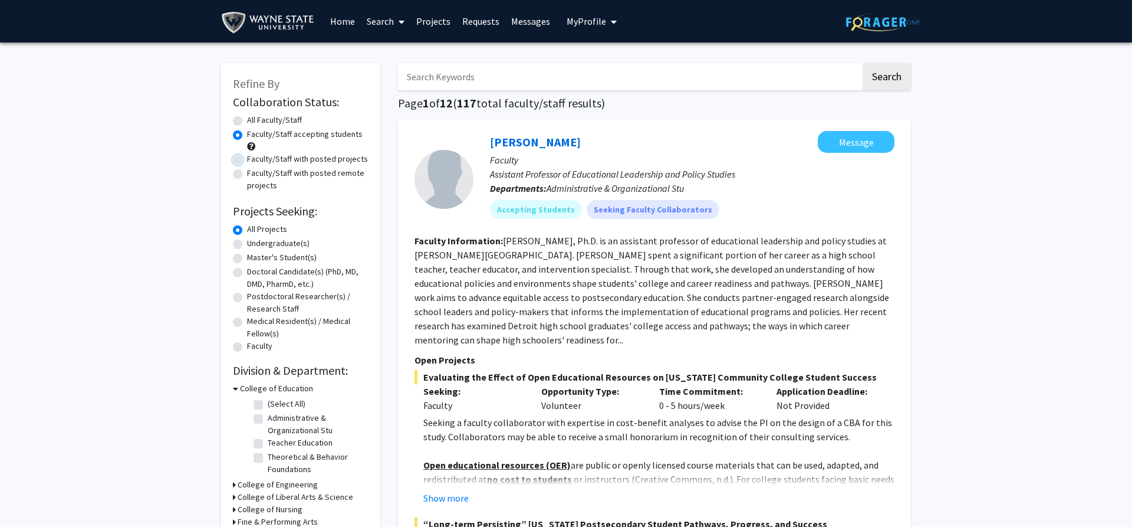
radio input "true"
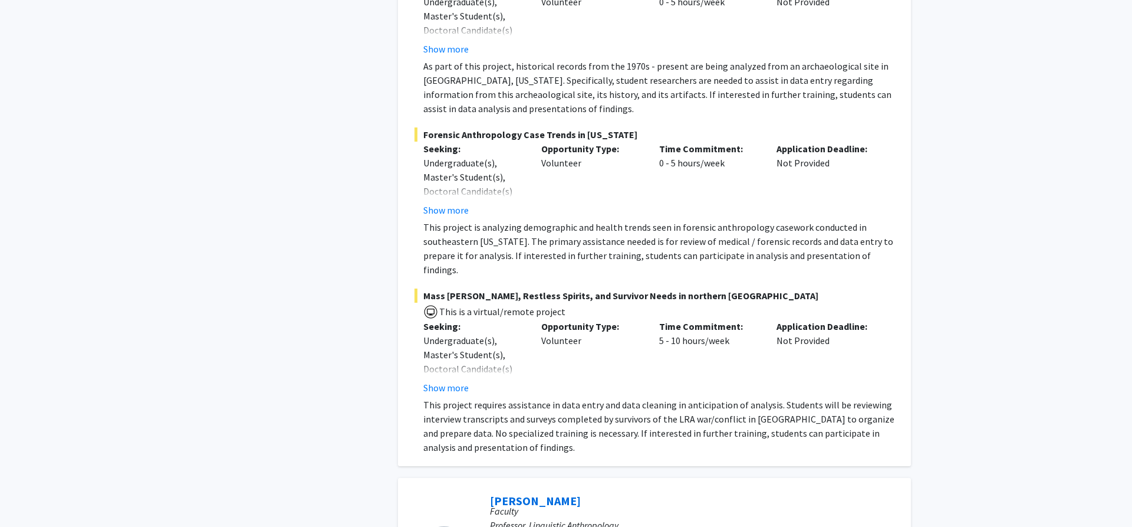
scroll to position [3068, 0]
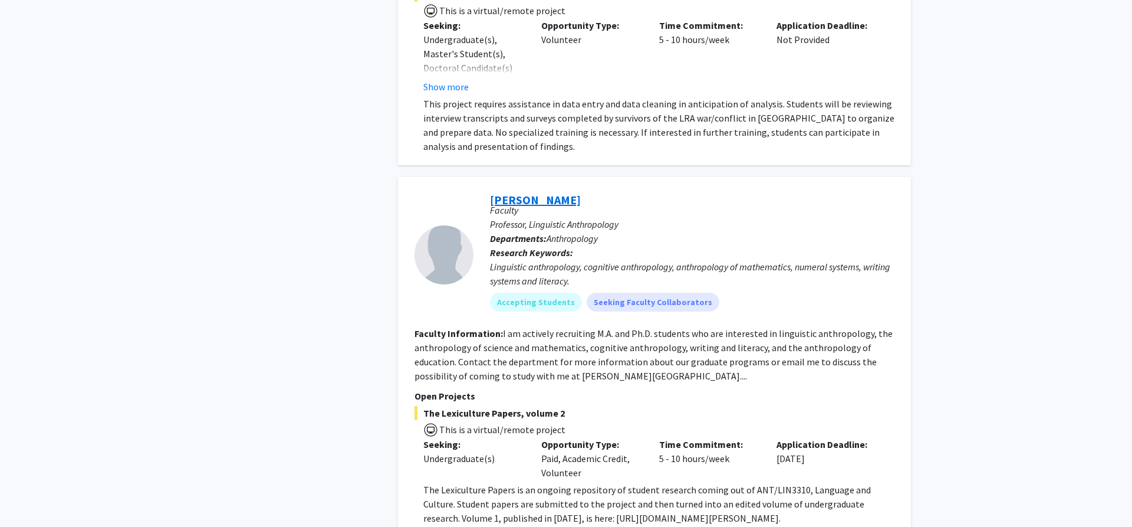
click at [551, 192] on link "[PERSON_NAME]" at bounding box center [535, 199] width 91 height 15
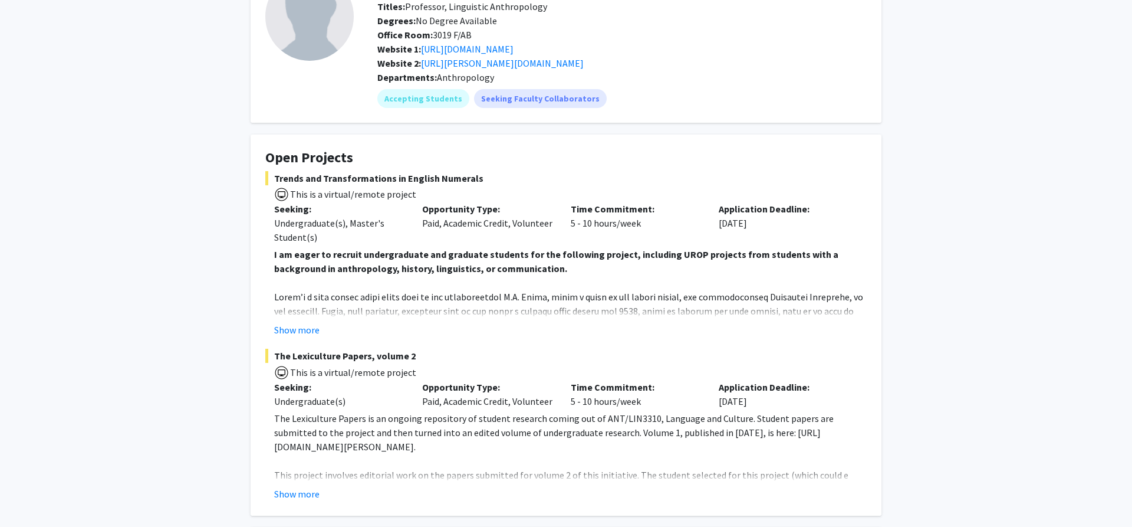
scroll to position [120, 0]
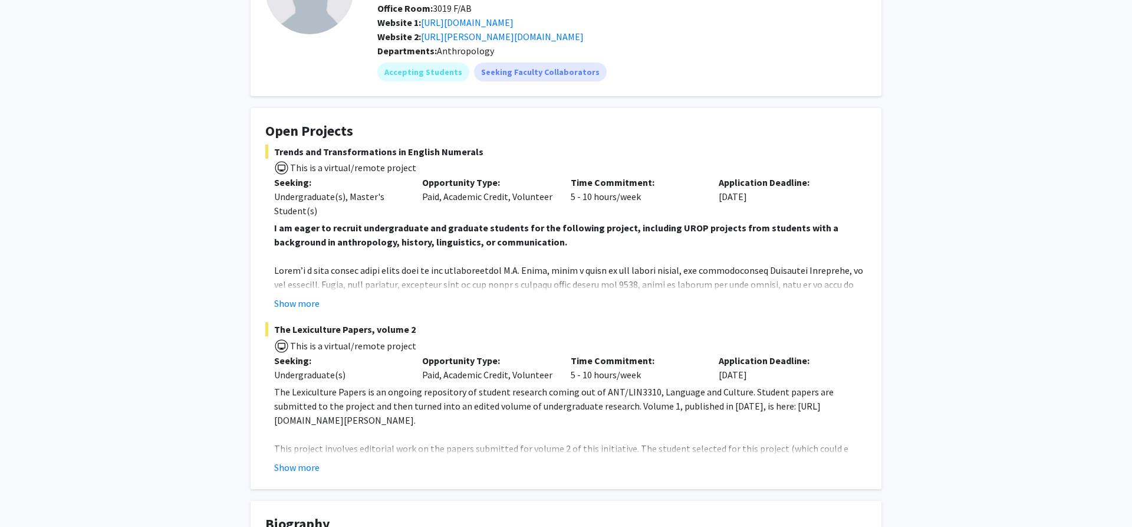
drag, startPoint x: 736, startPoint y: 409, endPoint x: 435, endPoint y: 415, distance: 301.4
click at [435, 415] on p "The Lexiculture Papers is an ongoing repository of student research coming out …" at bounding box center [570, 406] width 593 height 42
copy p "[URL][DOMAIN_NAME][PERSON_NAME]"
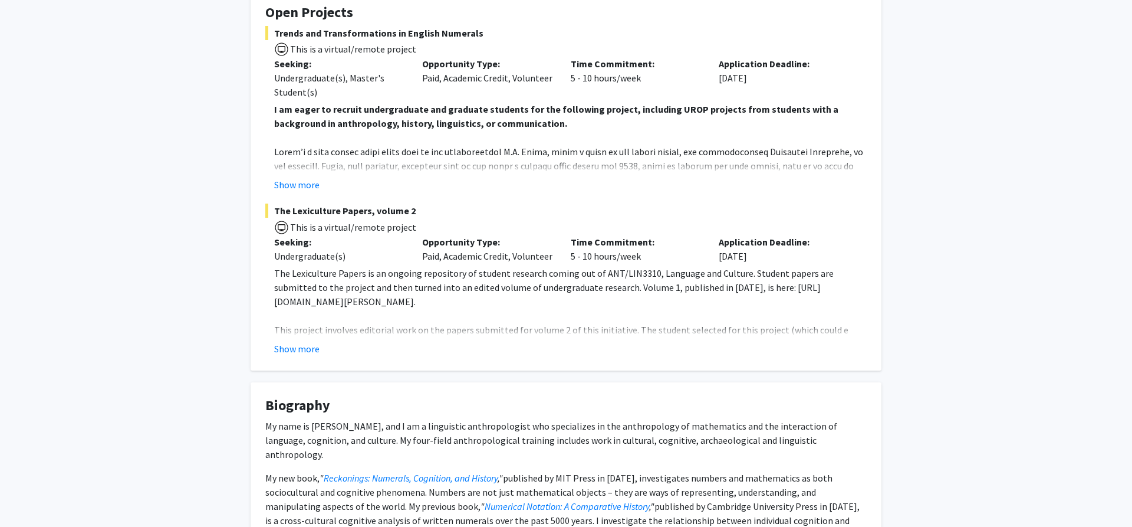
scroll to position [241, 0]
click at [281, 347] on button "Show more" at bounding box center [296, 347] width 45 height 14
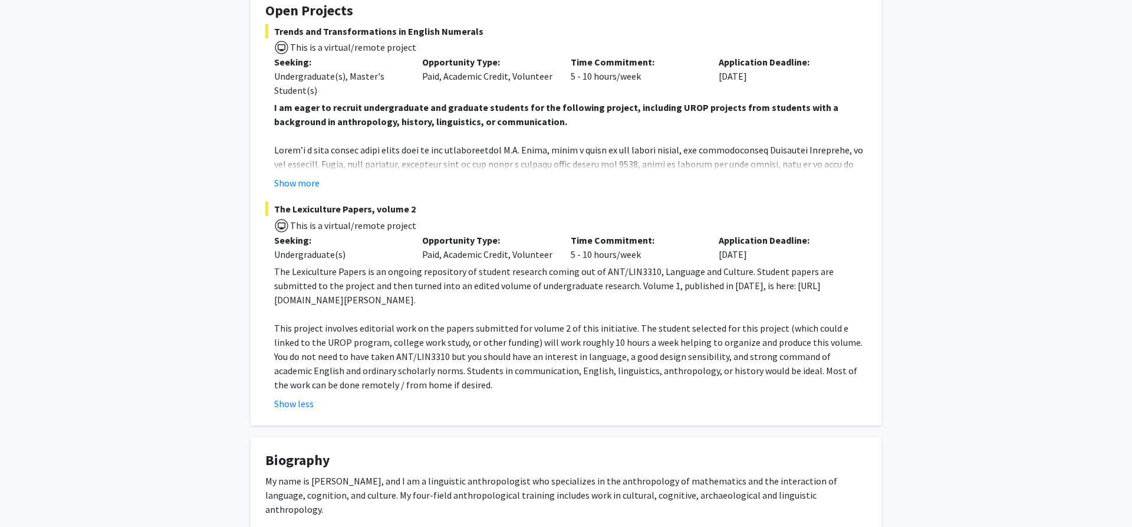
click at [320, 330] on p "This project involves editorial work on the papers submitted for volume 2 of th…" at bounding box center [570, 356] width 593 height 71
